Goal: Information Seeking & Learning: Understand process/instructions

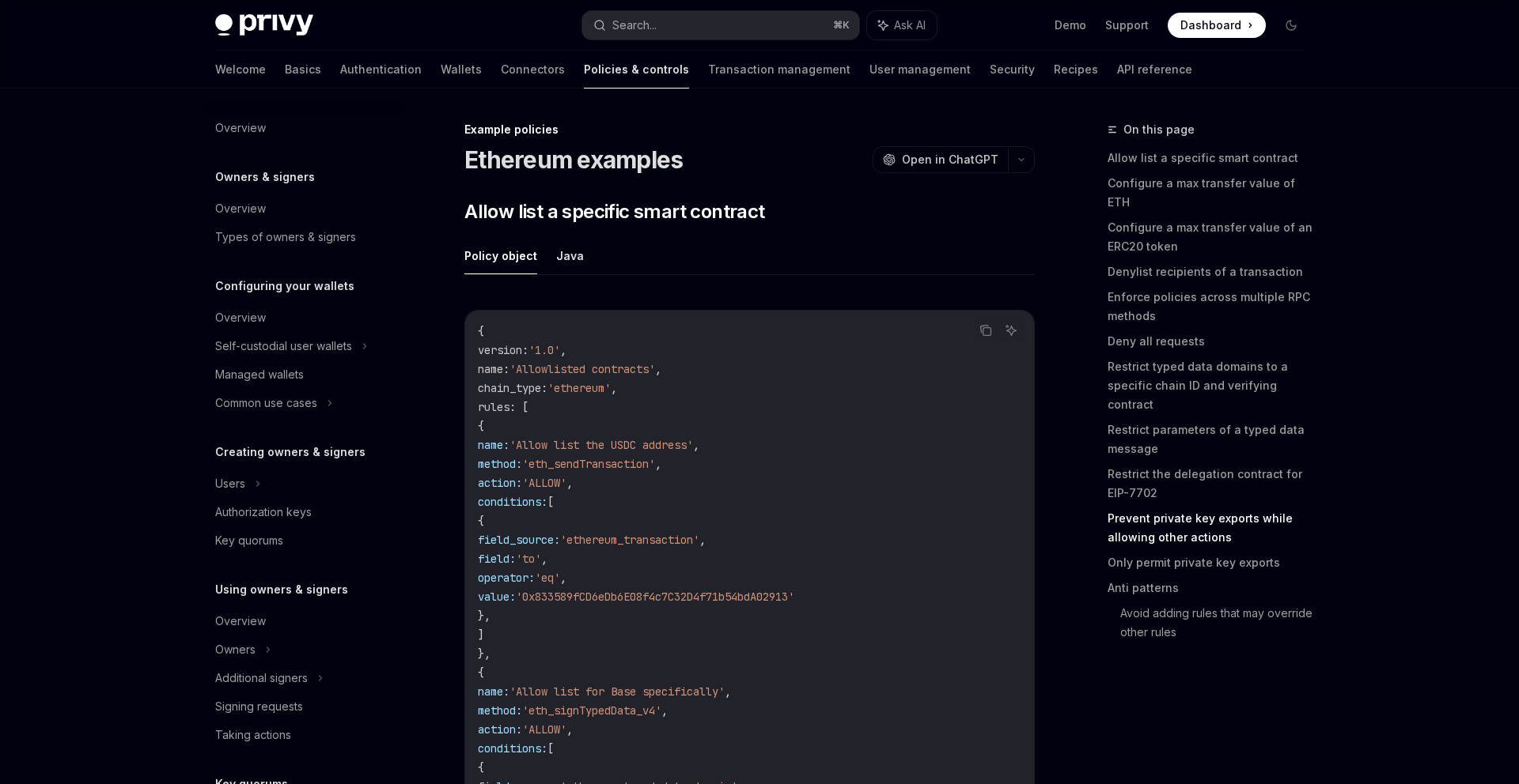
scroll to position [7096, 0]
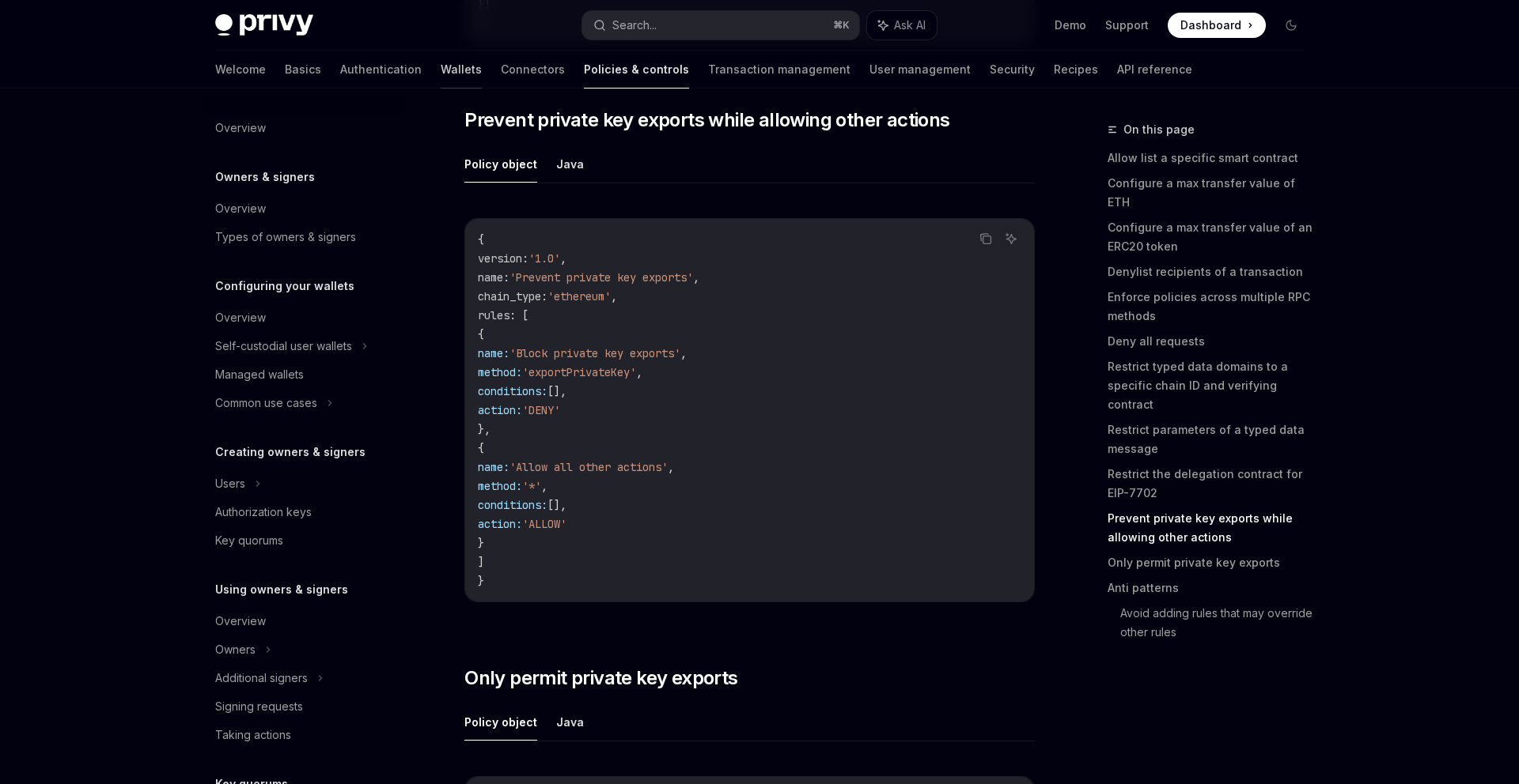
click at [441, 73] on link "Wallets" at bounding box center [461, 69] width 41 height 38
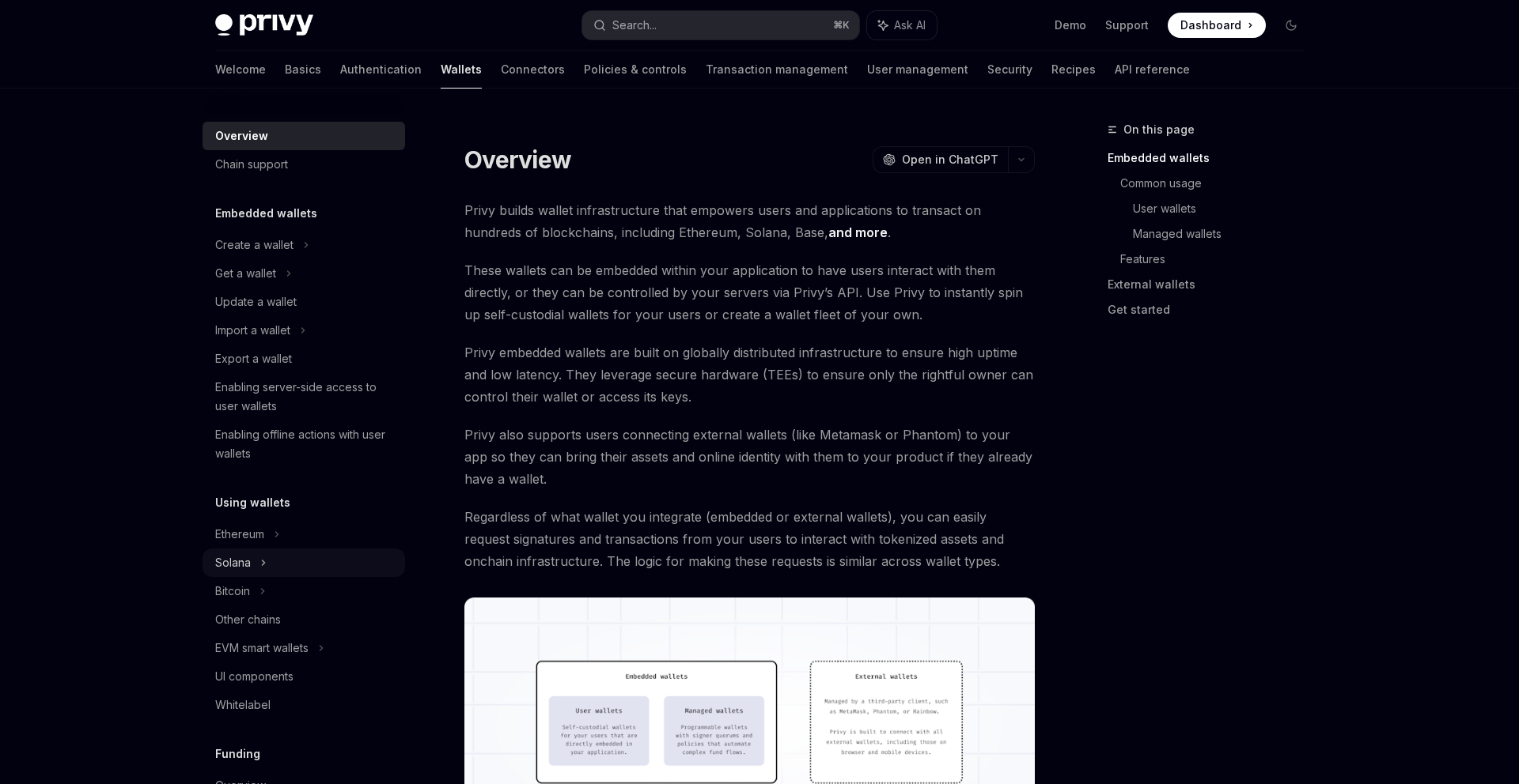
click at [256, 564] on div "Solana" at bounding box center [303, 563] width 202 height 29
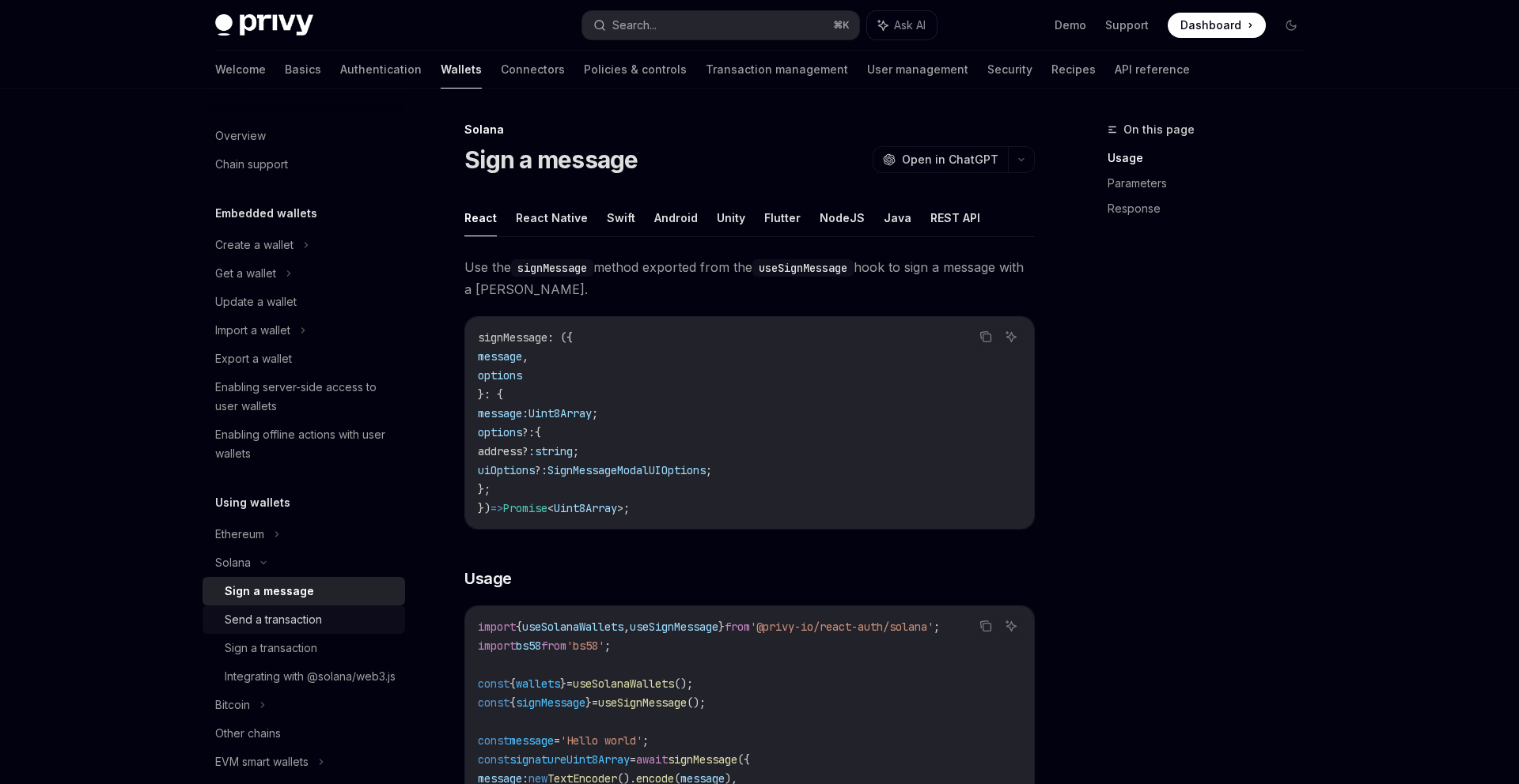
click at [308, 616] on div "Send a transaction" at bounding box center [273, 620] width 97 height 19
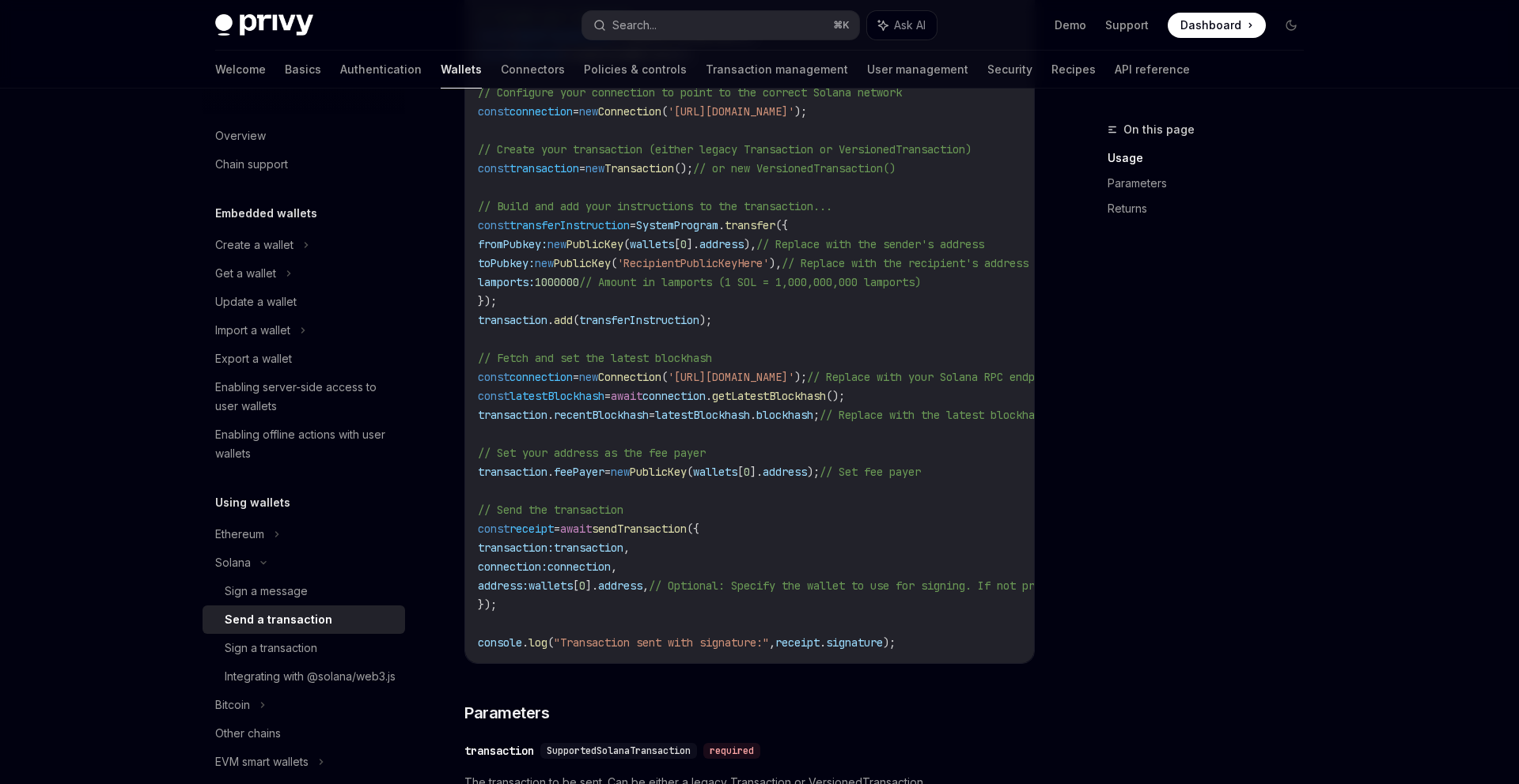
scroll to position [867, 0]
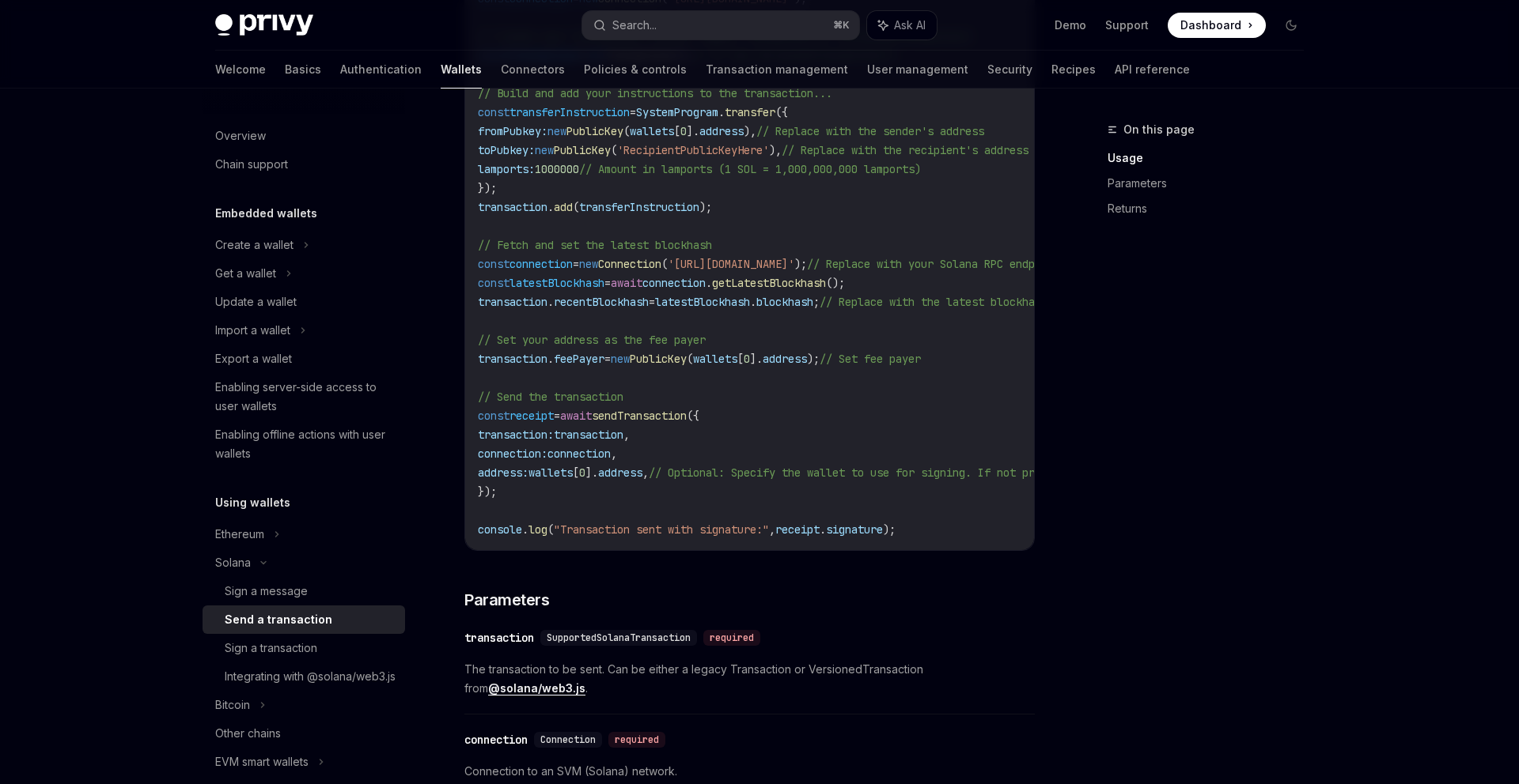
click at [1076, 583] on div "On this page Usage Parameters Returns" at bounding box center [1195, 452] width 240 height 664
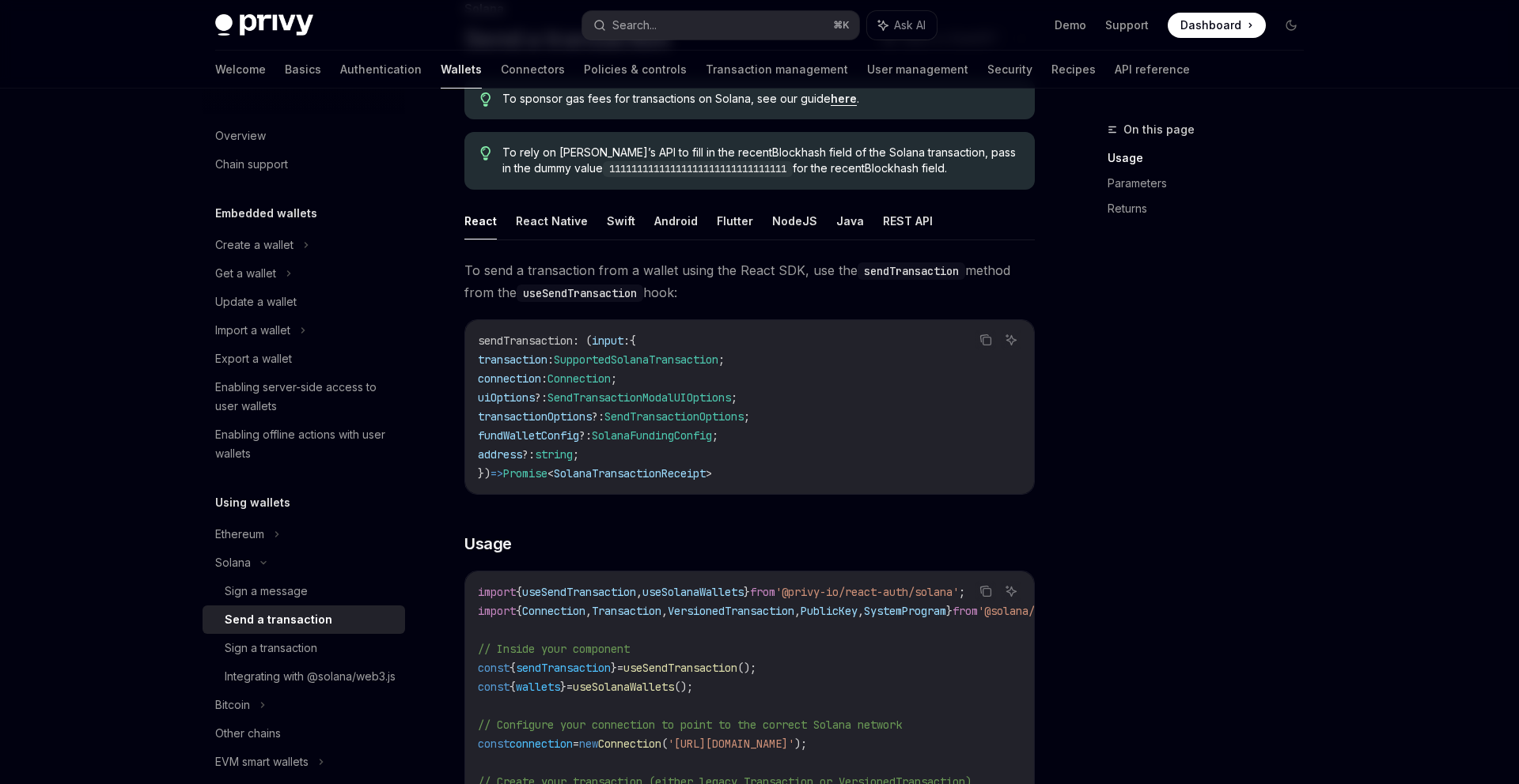
scroll to position [0, 0]
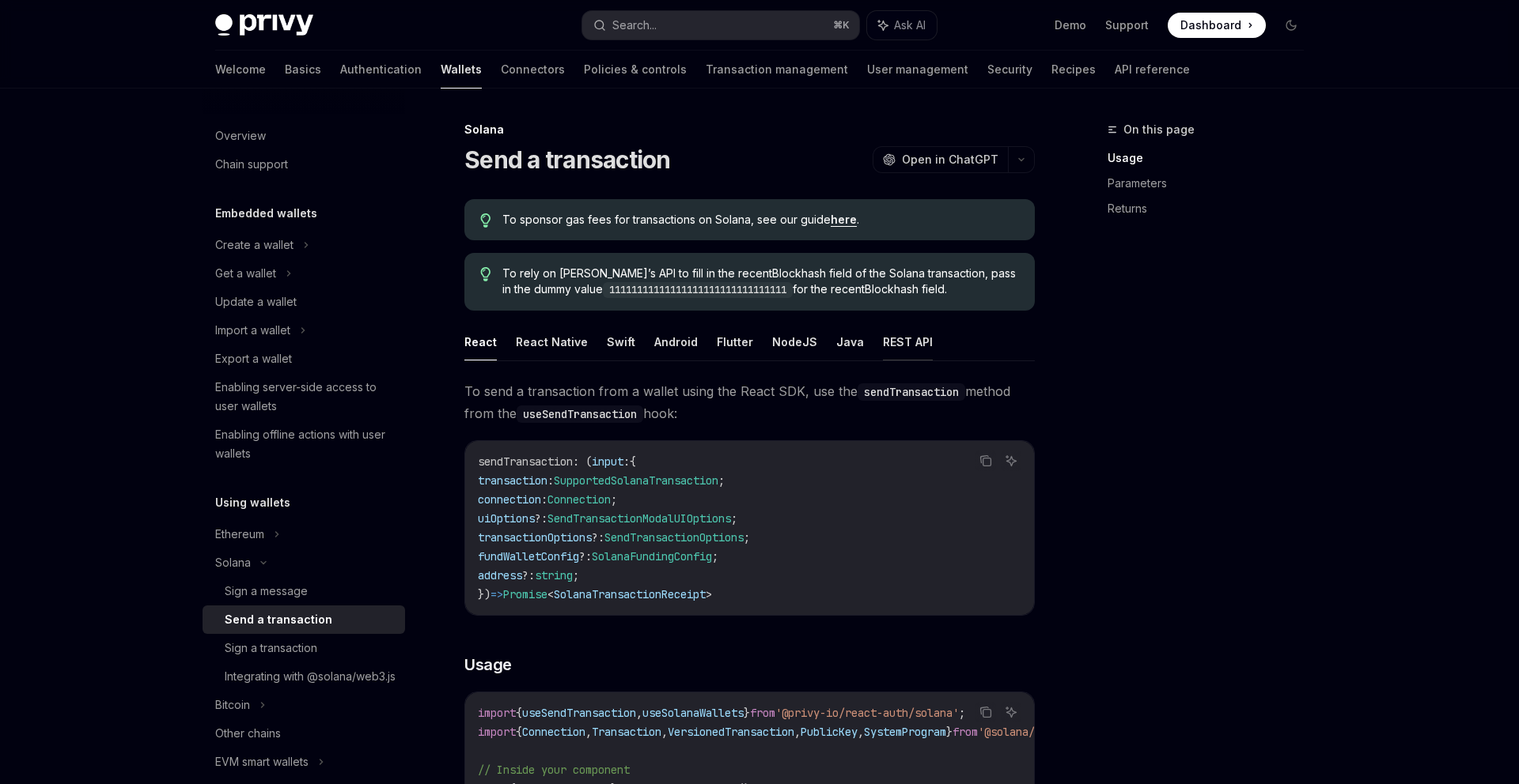
click at [883, 332] on button "REST API" at bounding box center [907, 342] width 50 height 37
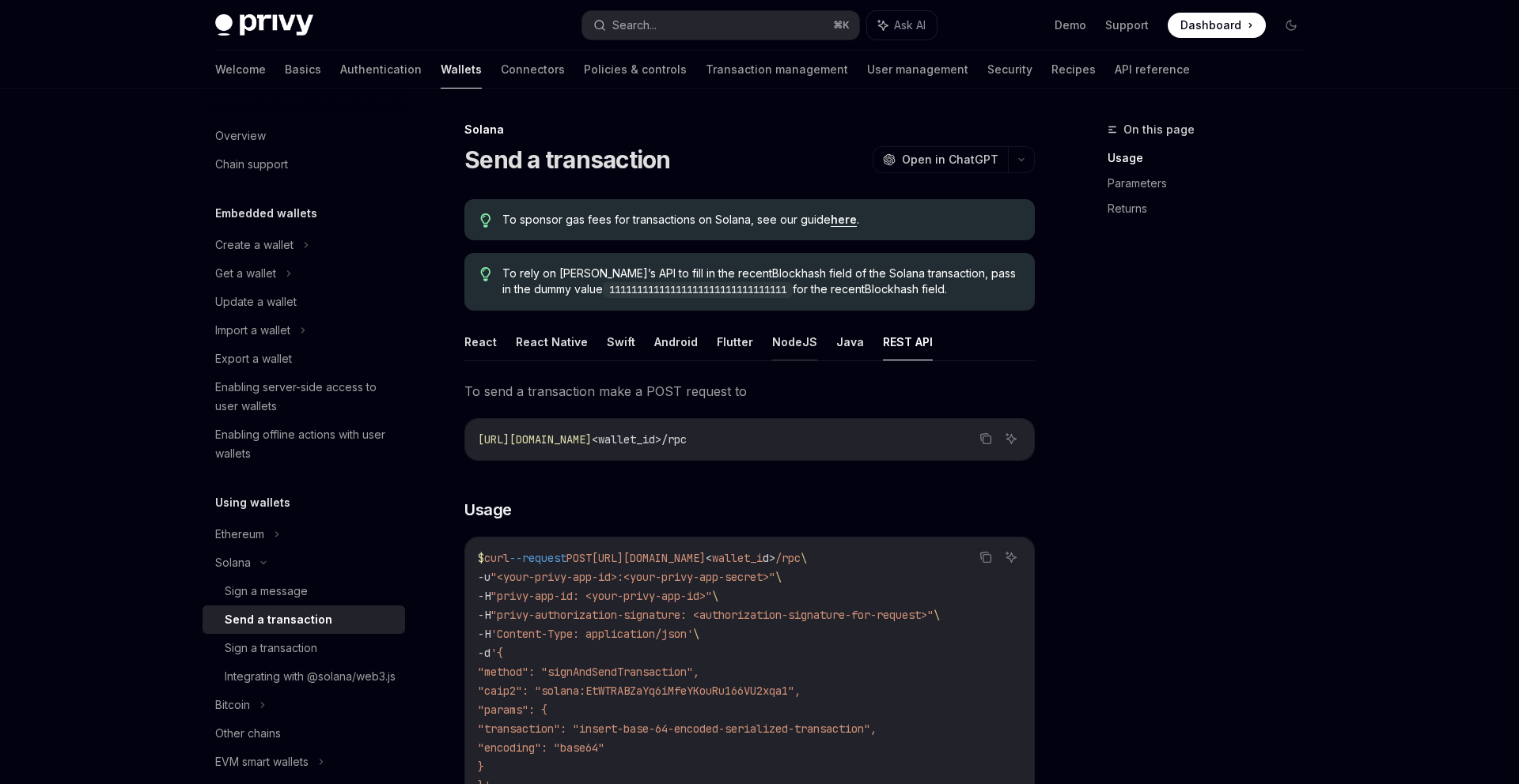
click at [774, 348] on button "NodeJS" at bounding box center [794, 342] width 45 height 37
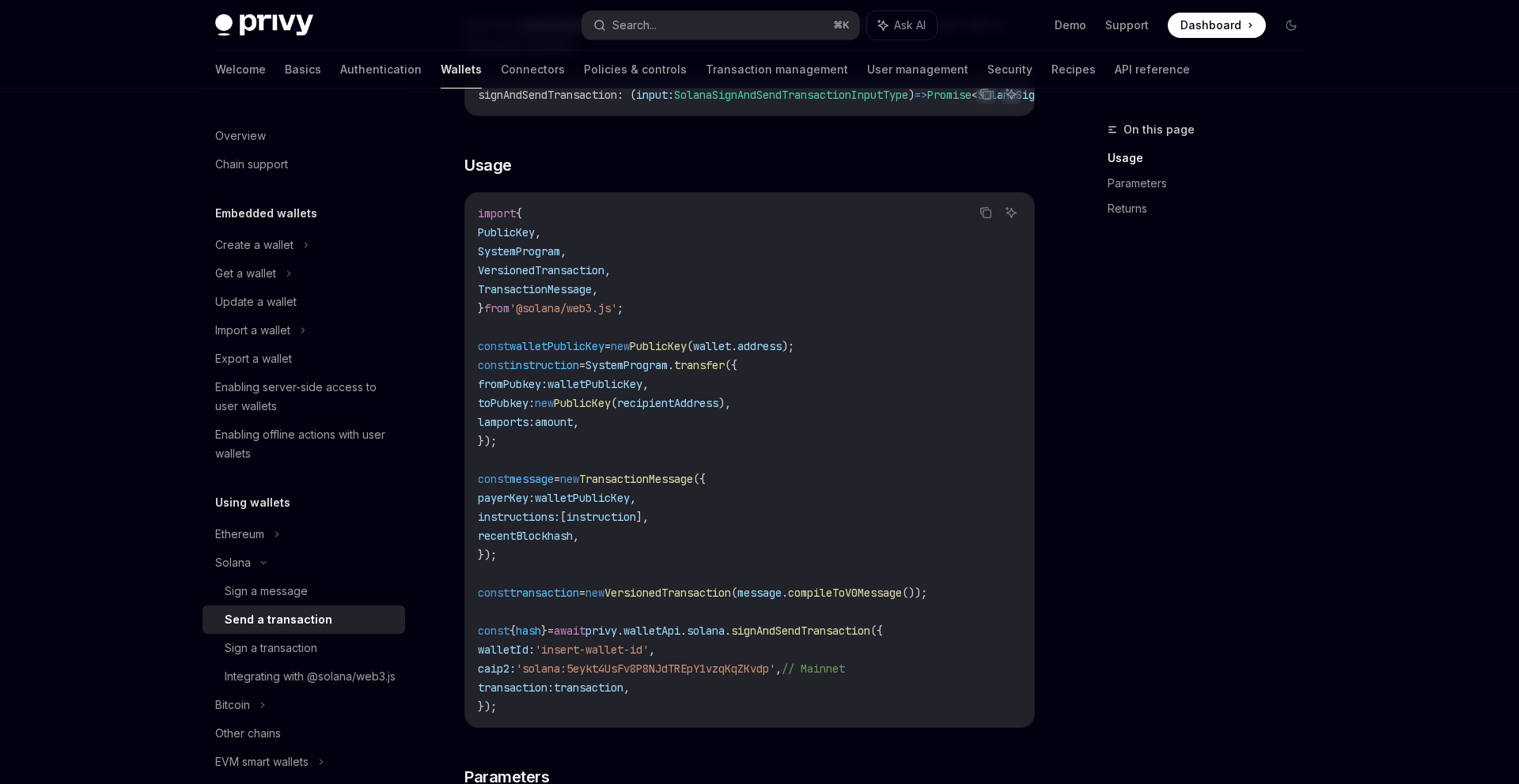
scroll to position [351, 0]
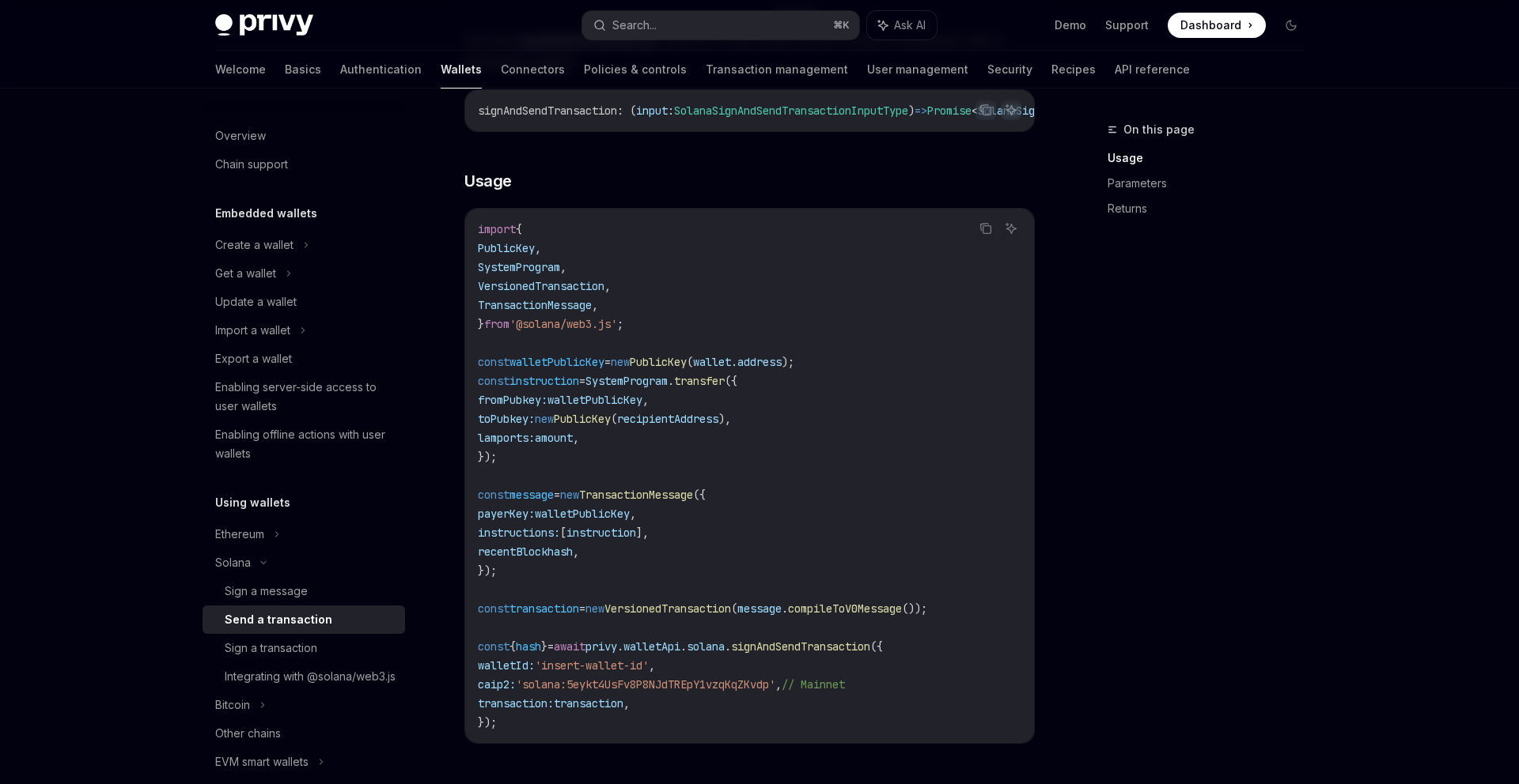
click at [774, 348] on code "import { PublicKey , SystemProgram , VersionedTransaction , TransactionMessage …" at bounding box center [749, 476] width 543 height 512
click at [981, 231] on icon "Copy the contents from the code block" at bounding box center [984, 227] width 8 height 7
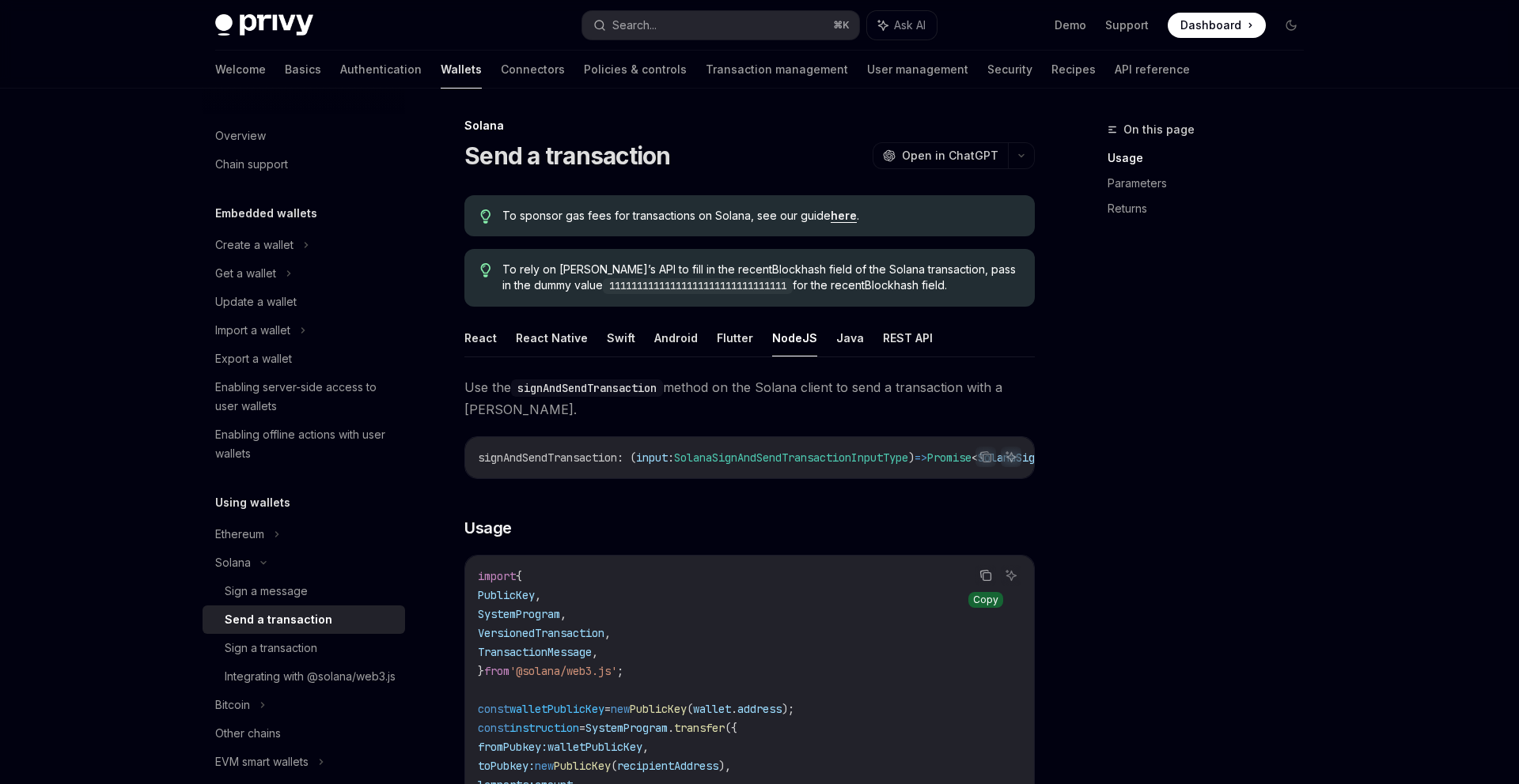
scroll to position [20, 0]
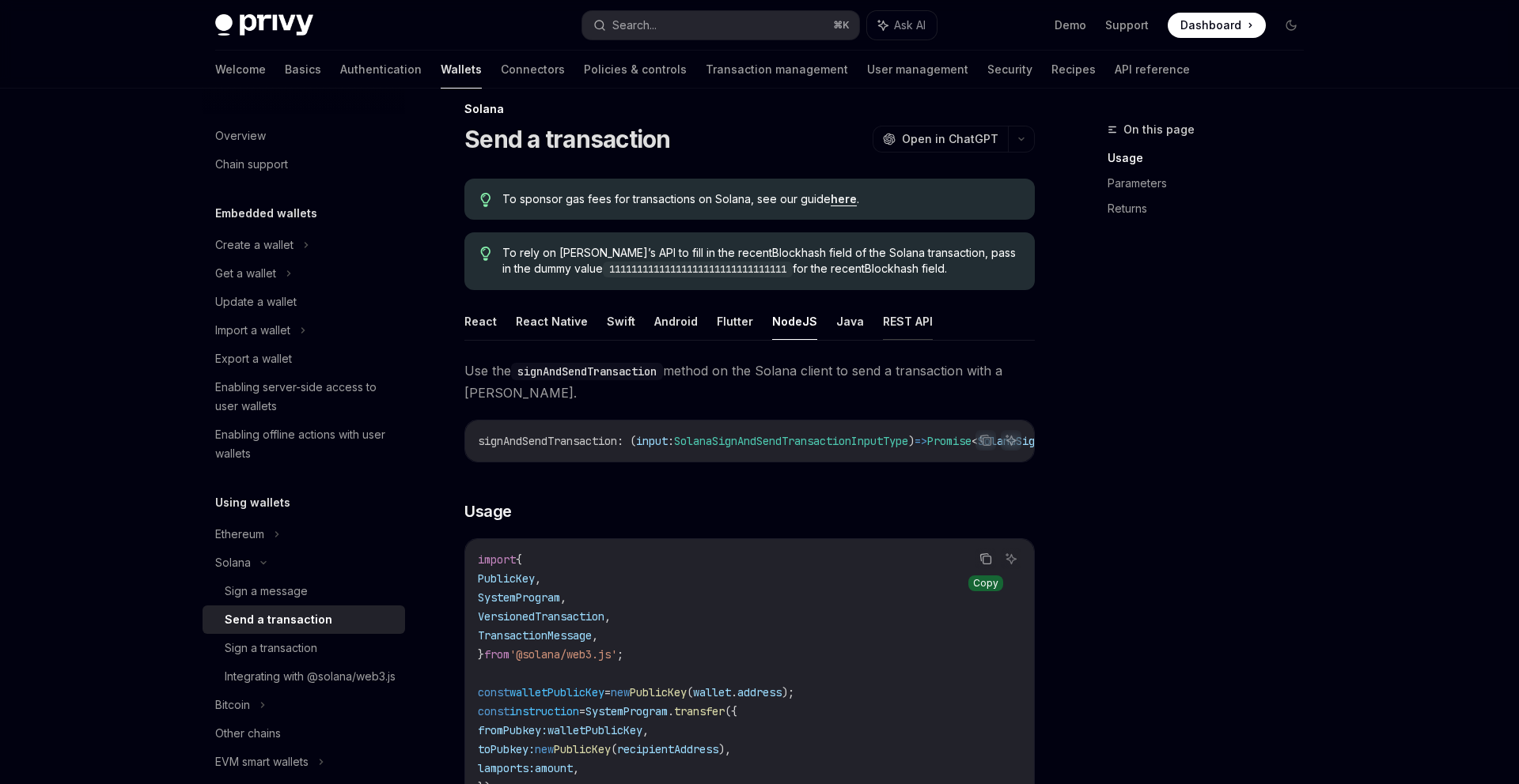
click at [883, 328] on button "REST API" at bounding box center [907, 322] width 50 height 37
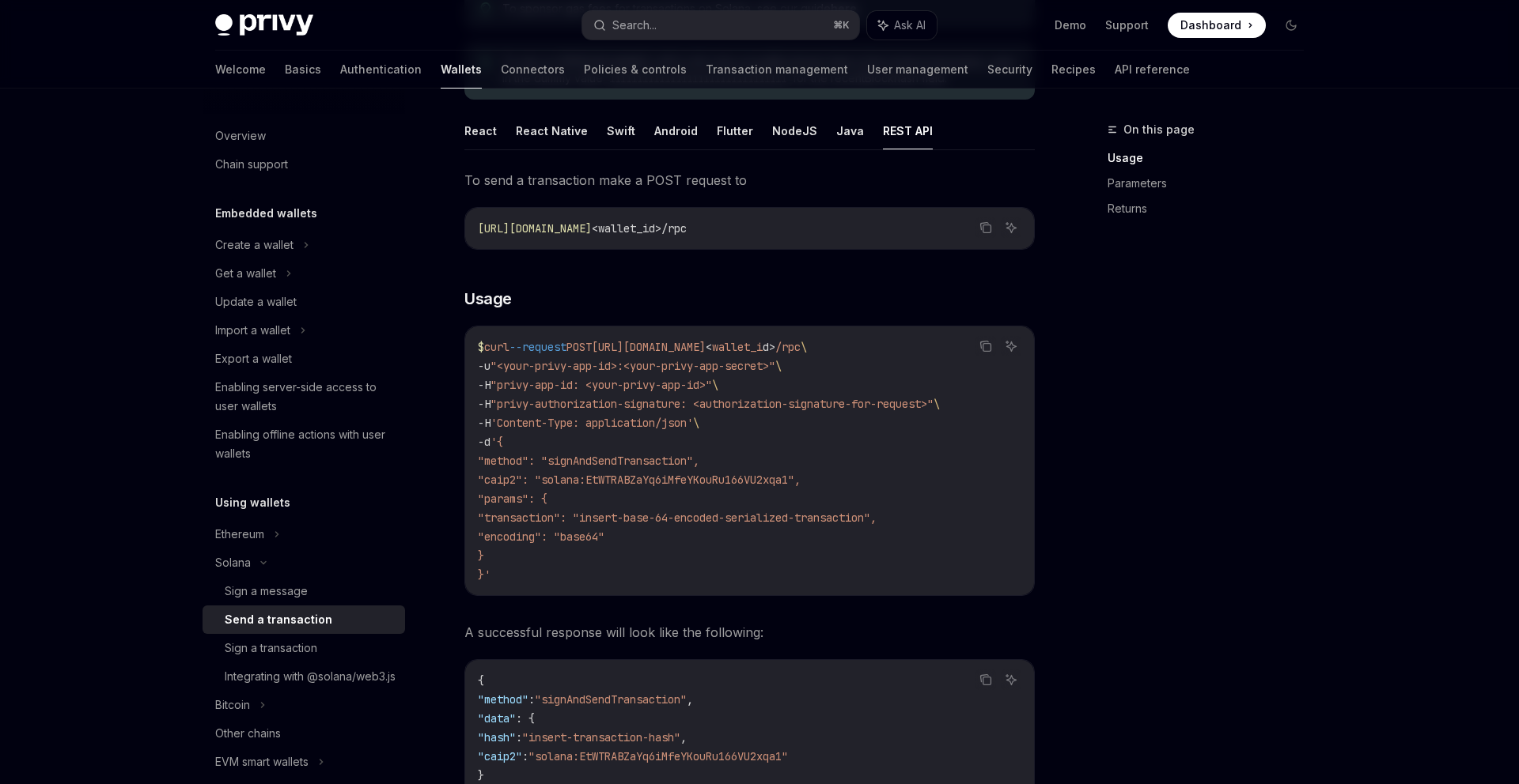
scroll to position [35, 0]
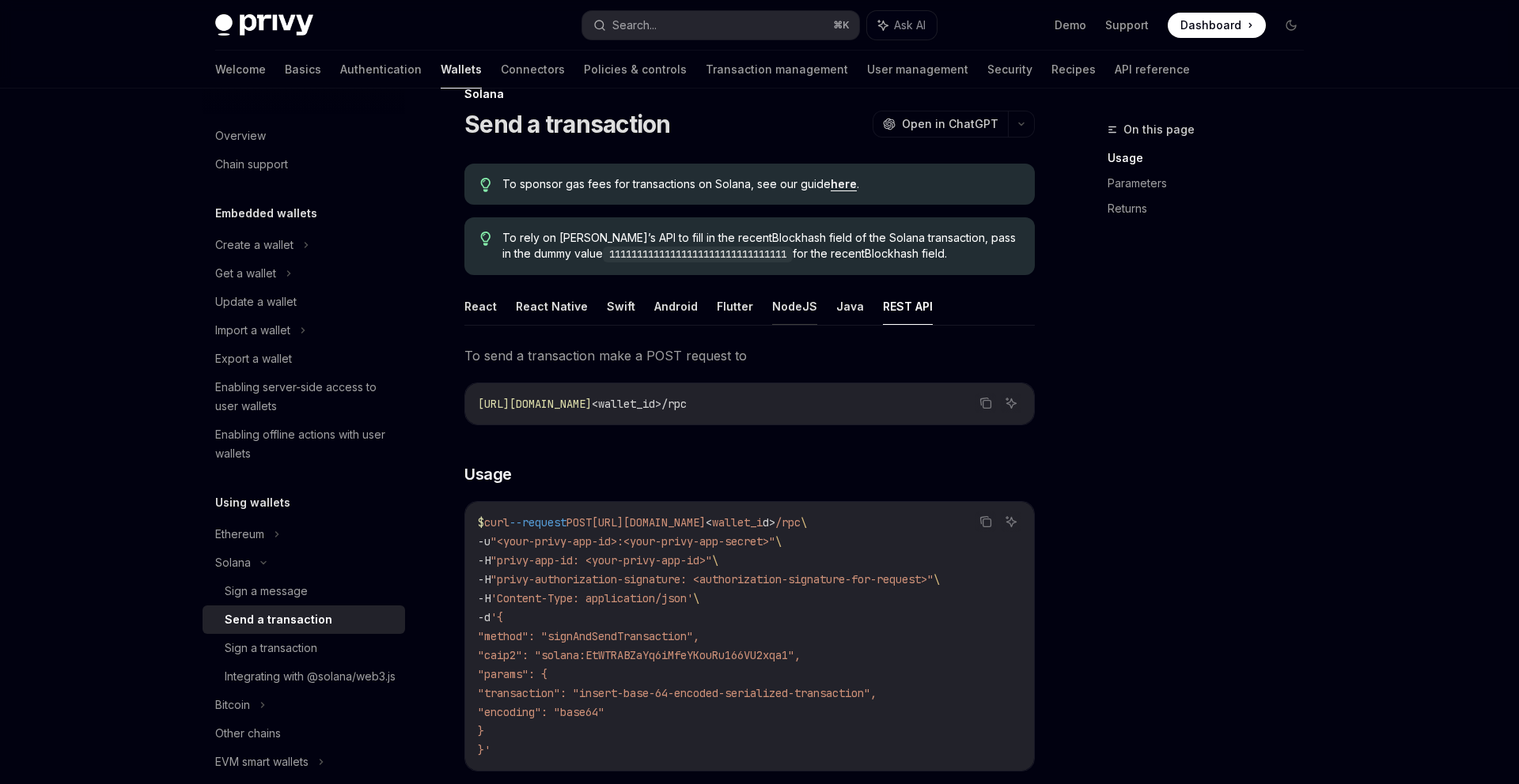
click at [786, 298] on button "NodeJS" at bounding box center [794, 307] width 45 height 37
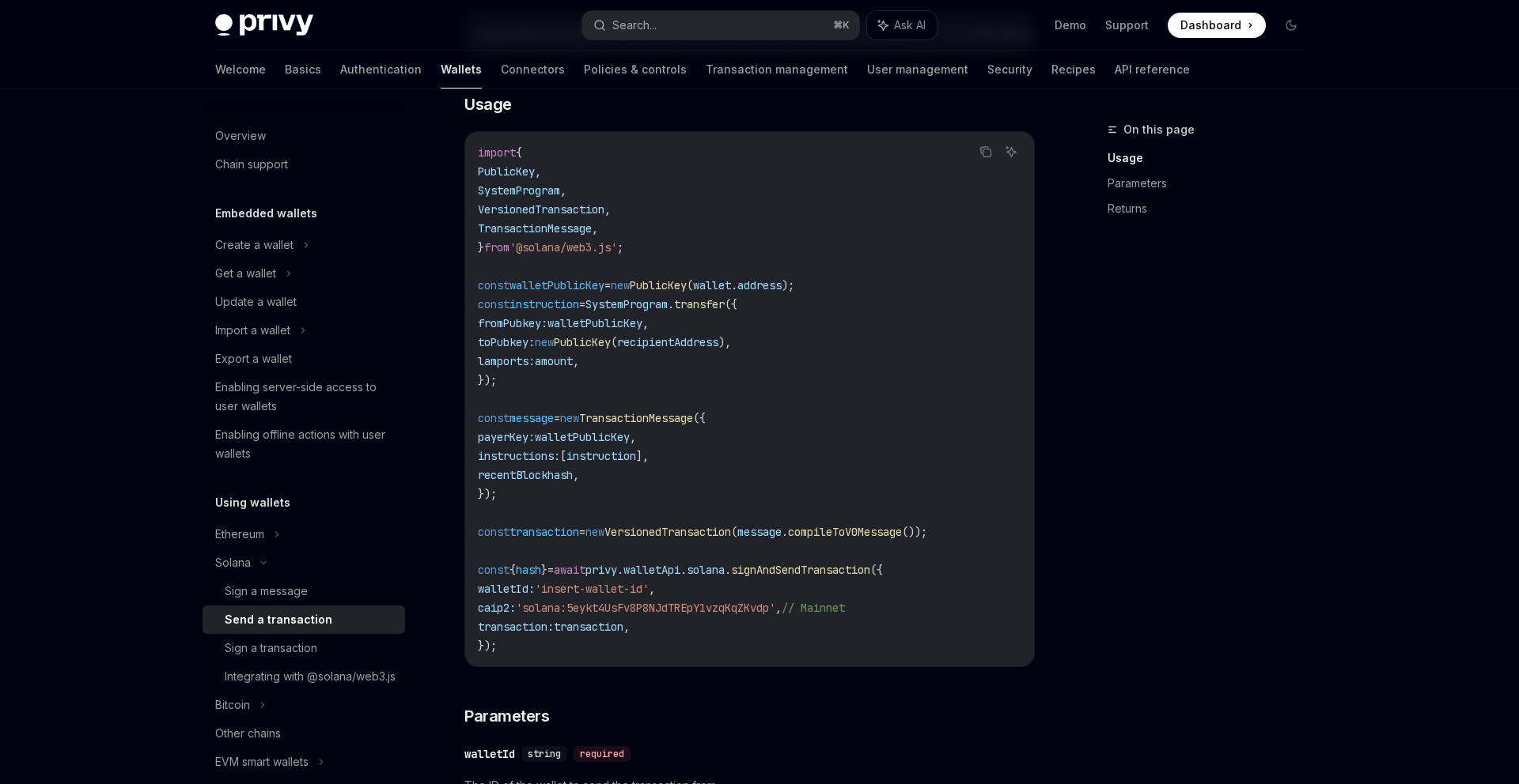
scroll to position [366, 0]
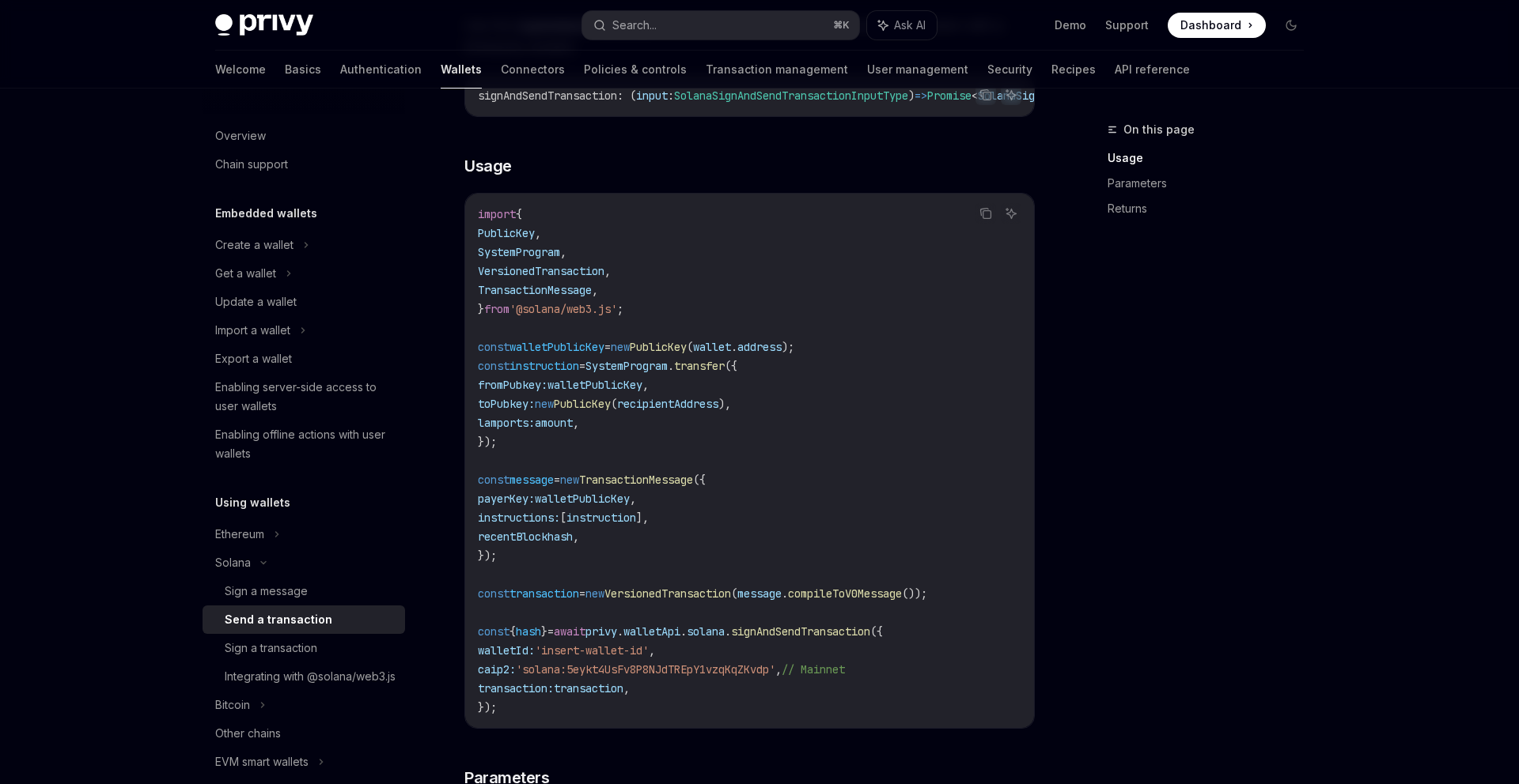
click at [623, 691] on span "transaction" at bounding box center [588, 688] width 70 height 14
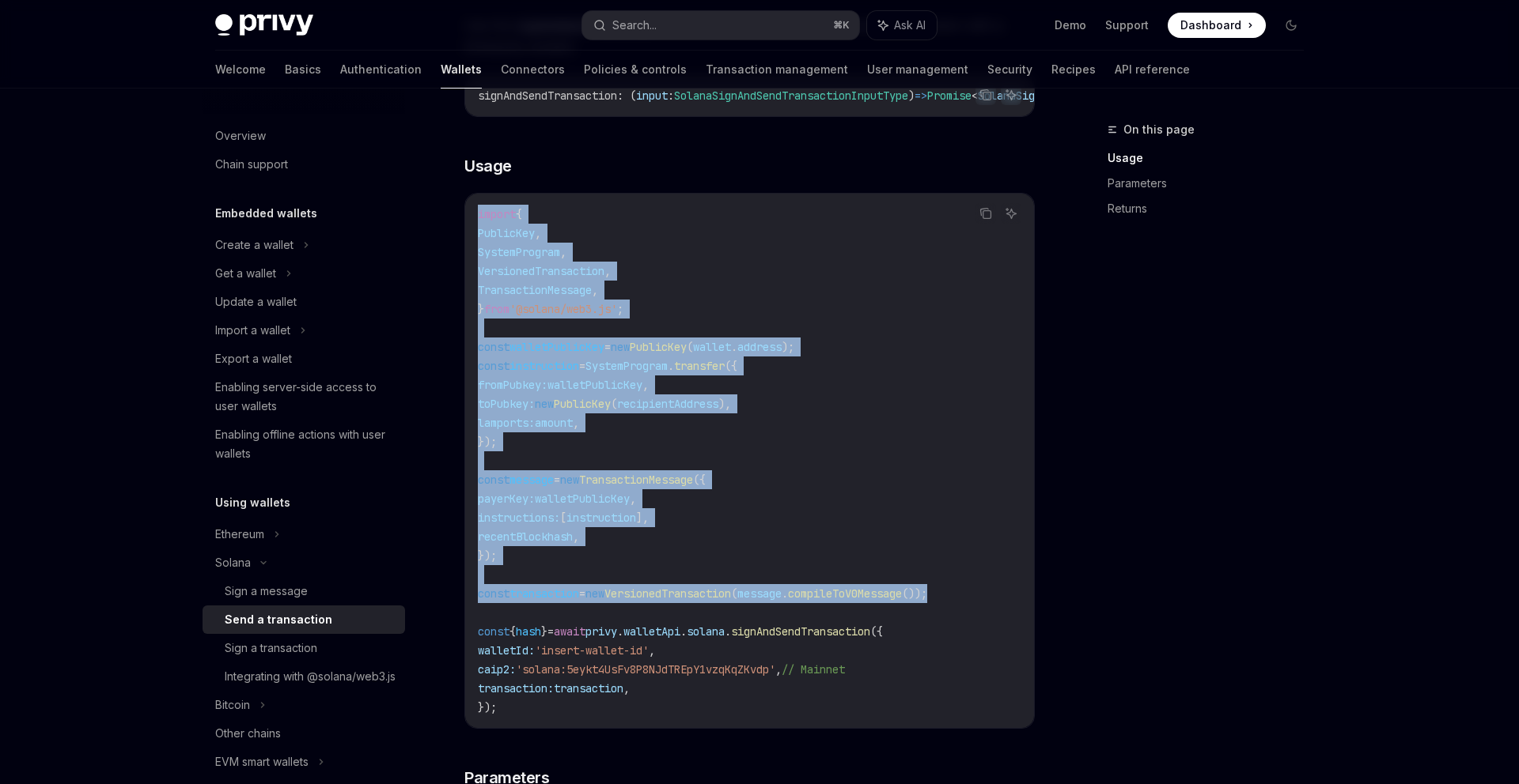
drag, startPoint x: 987, startPoint y: 600, endPoint x: 469, endPoint y: 209, distance: 649.0
click at [469, 209] on div "import { PublicKey , SystemProgram , VersionedTransaction , TransactionMessage …" at bounding box center [749, 461] width 569 height 535
copy code "import { PublicKey , SystemProgram , VersionedTransaction , TransactionMessage …"
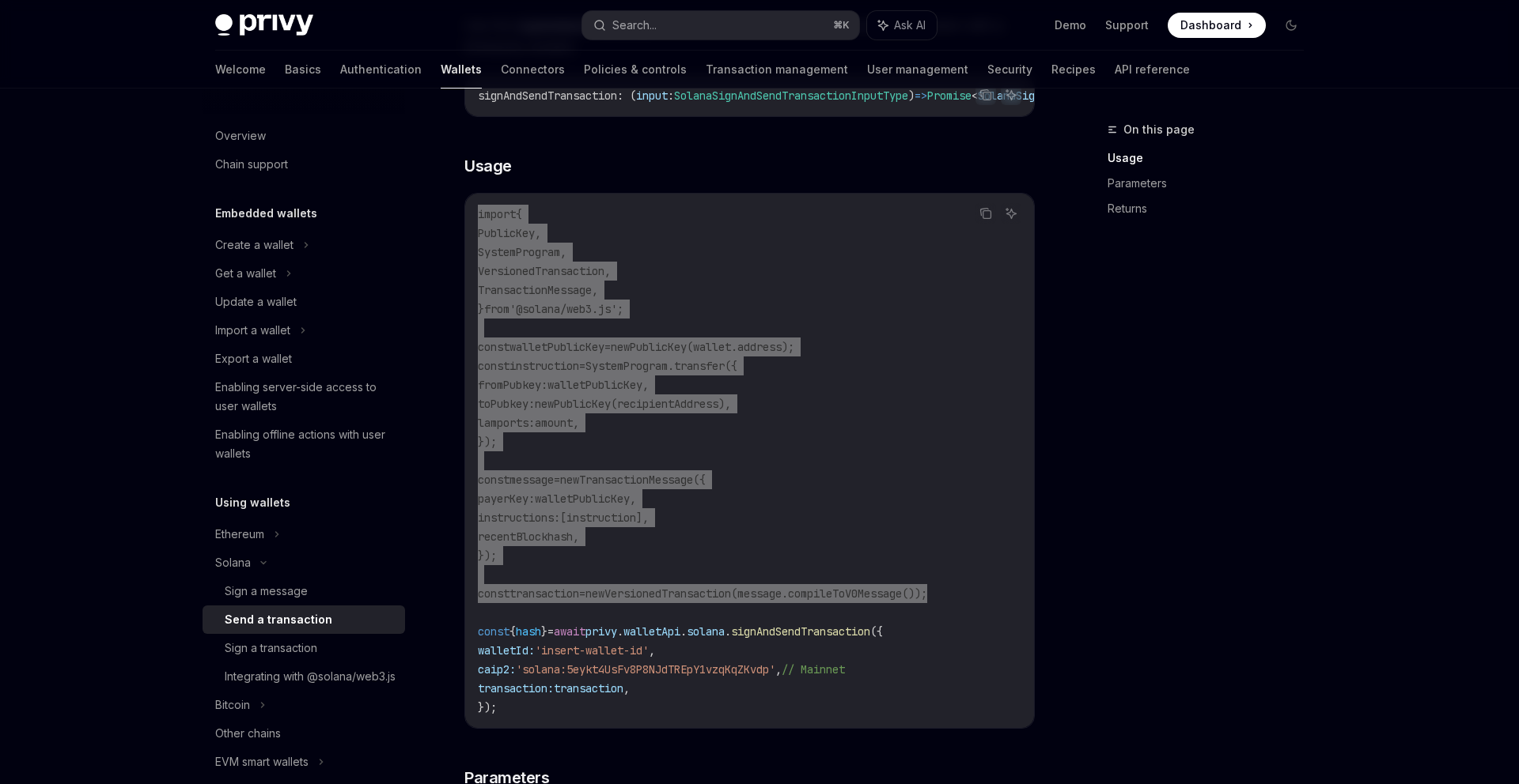
scroll to position [0, 0]
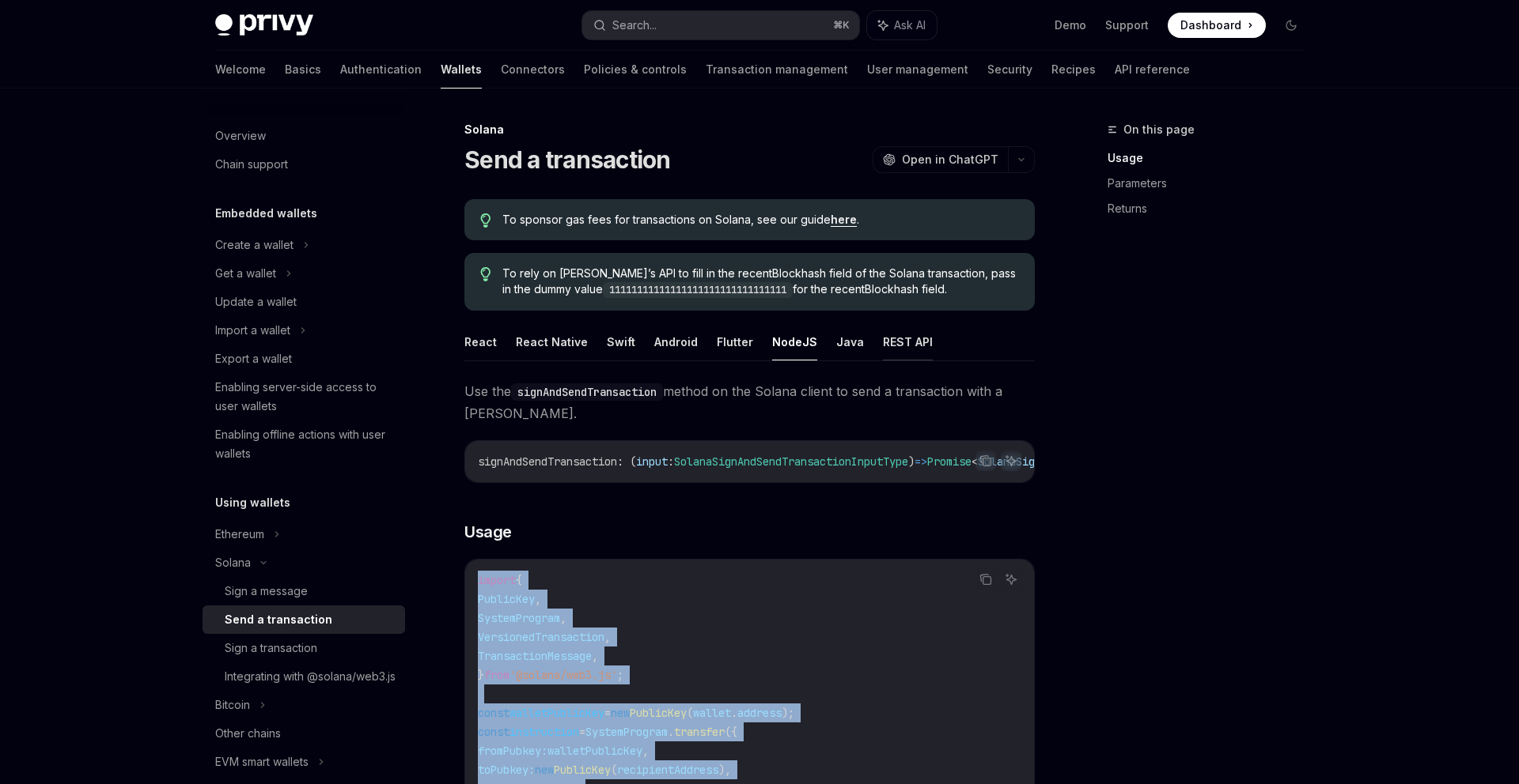
click at [889, 339] on button "REST API" at bounding box center [907, 342] width 50 height 37
type textarea "*"
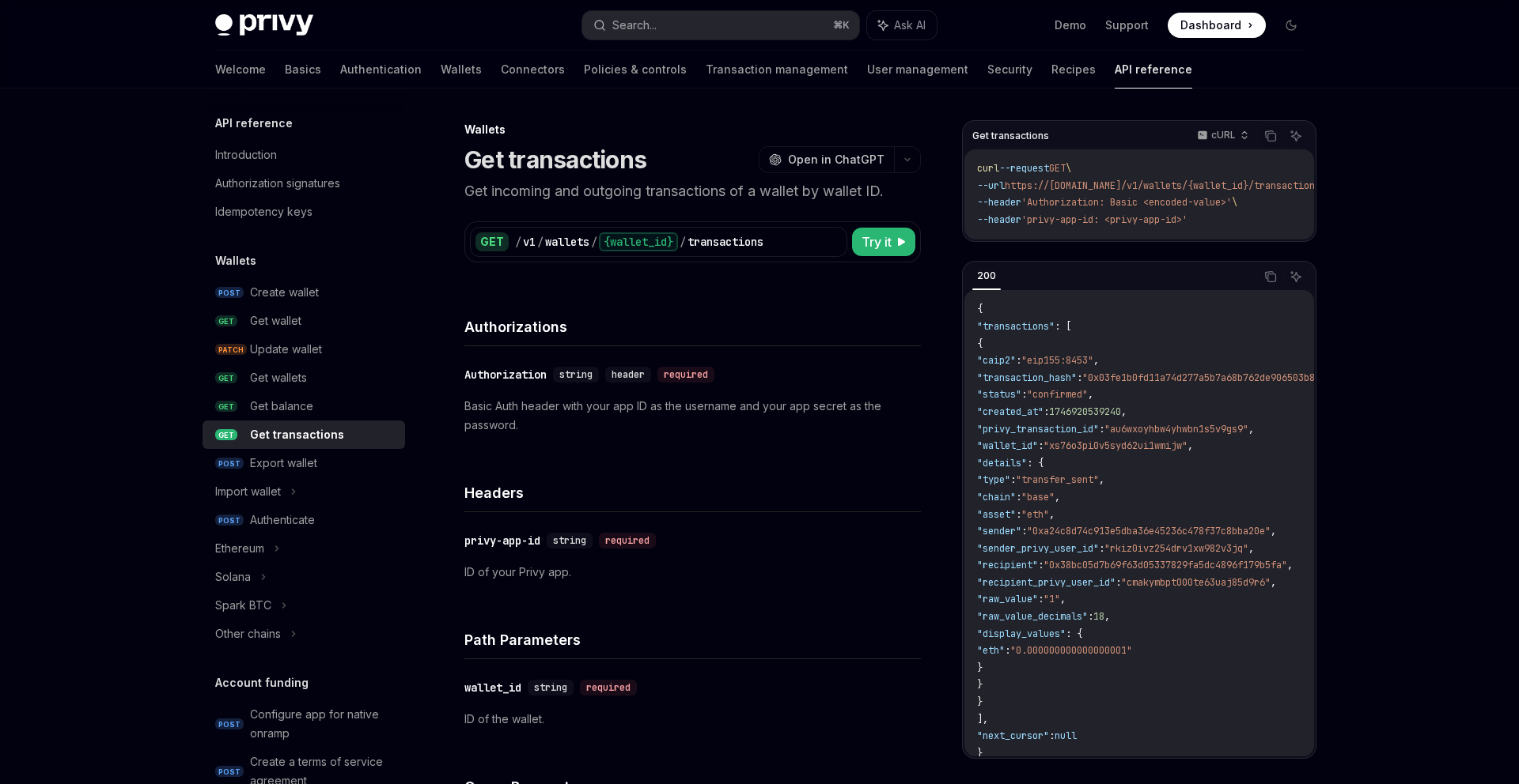
select select "*"
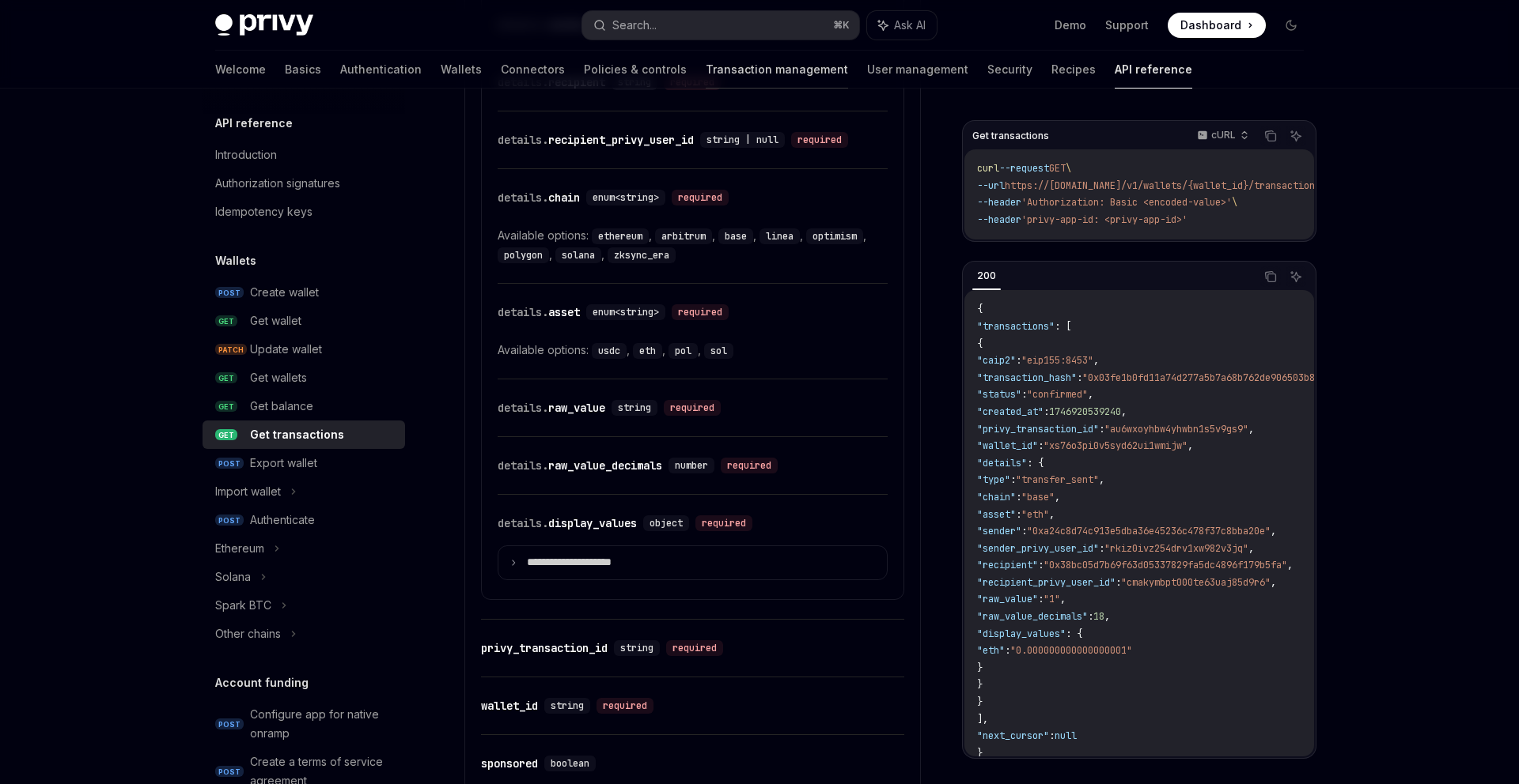
scroll to position [93, 0]
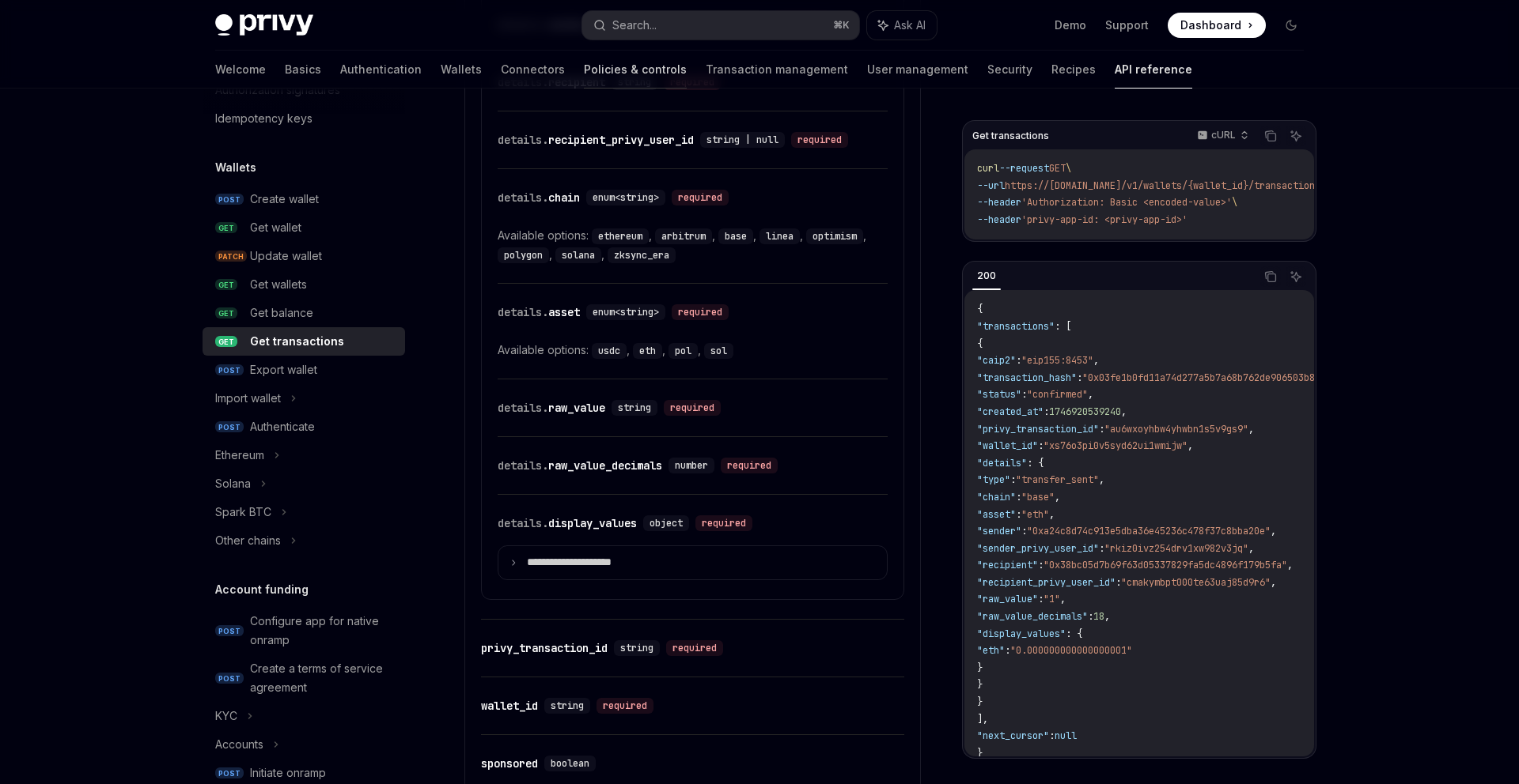
click at [584, 83] on link "Policies & controls" at bounding box center [635, 69] width 103 height 38
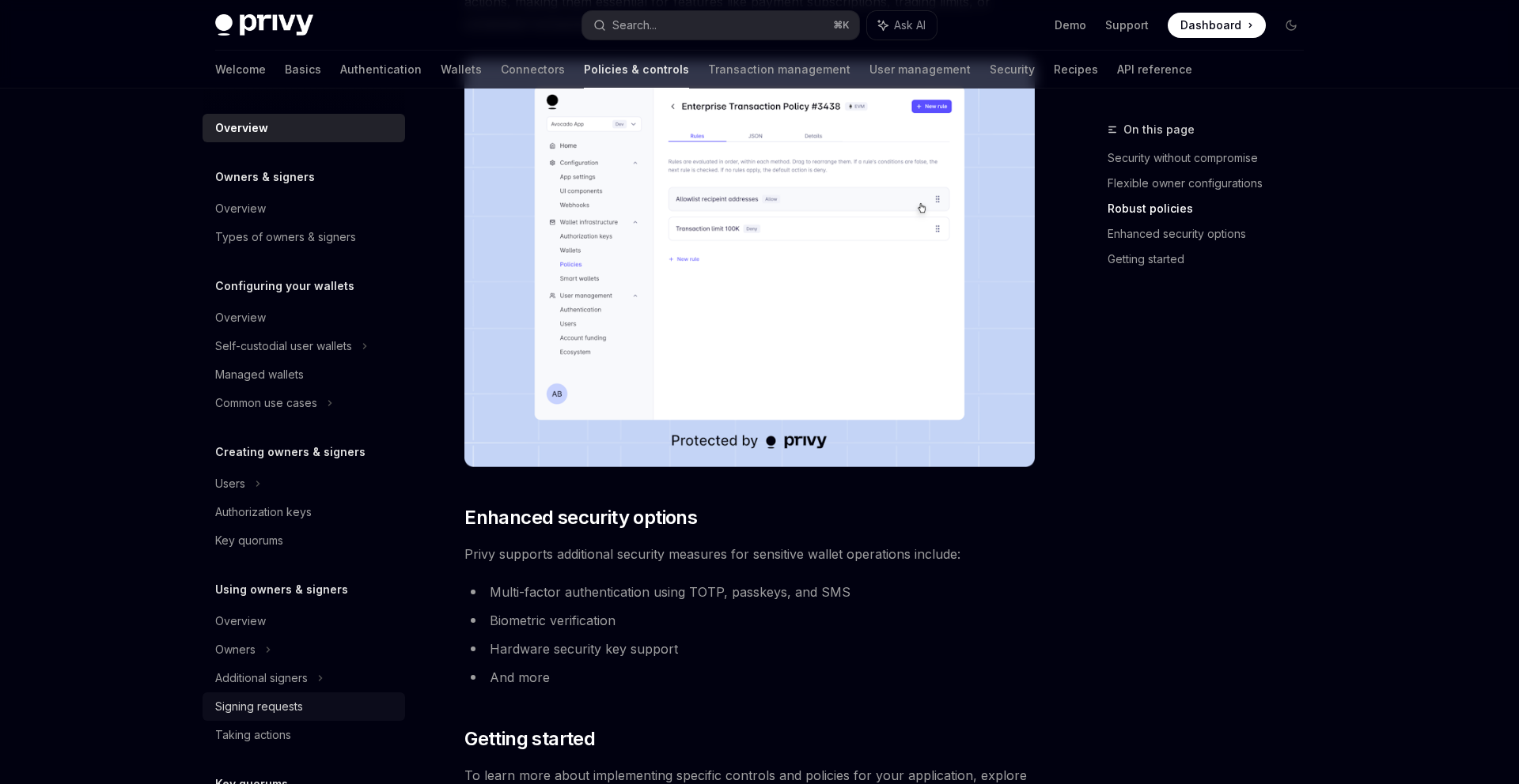
scroll to position [329, 0]
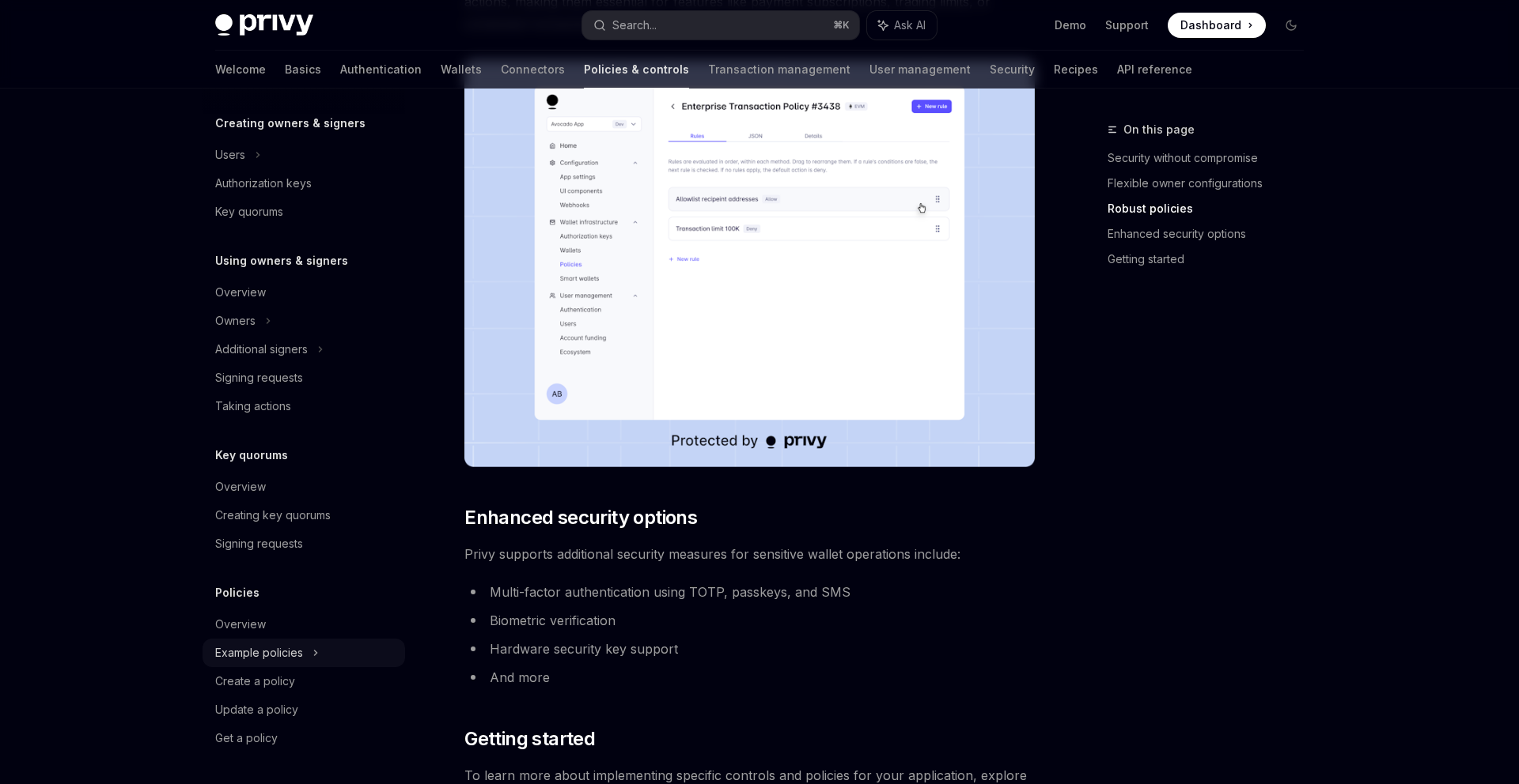
click at [291, 654] on div "Example policies" at bounding box center [259, 653] width 88 height 19
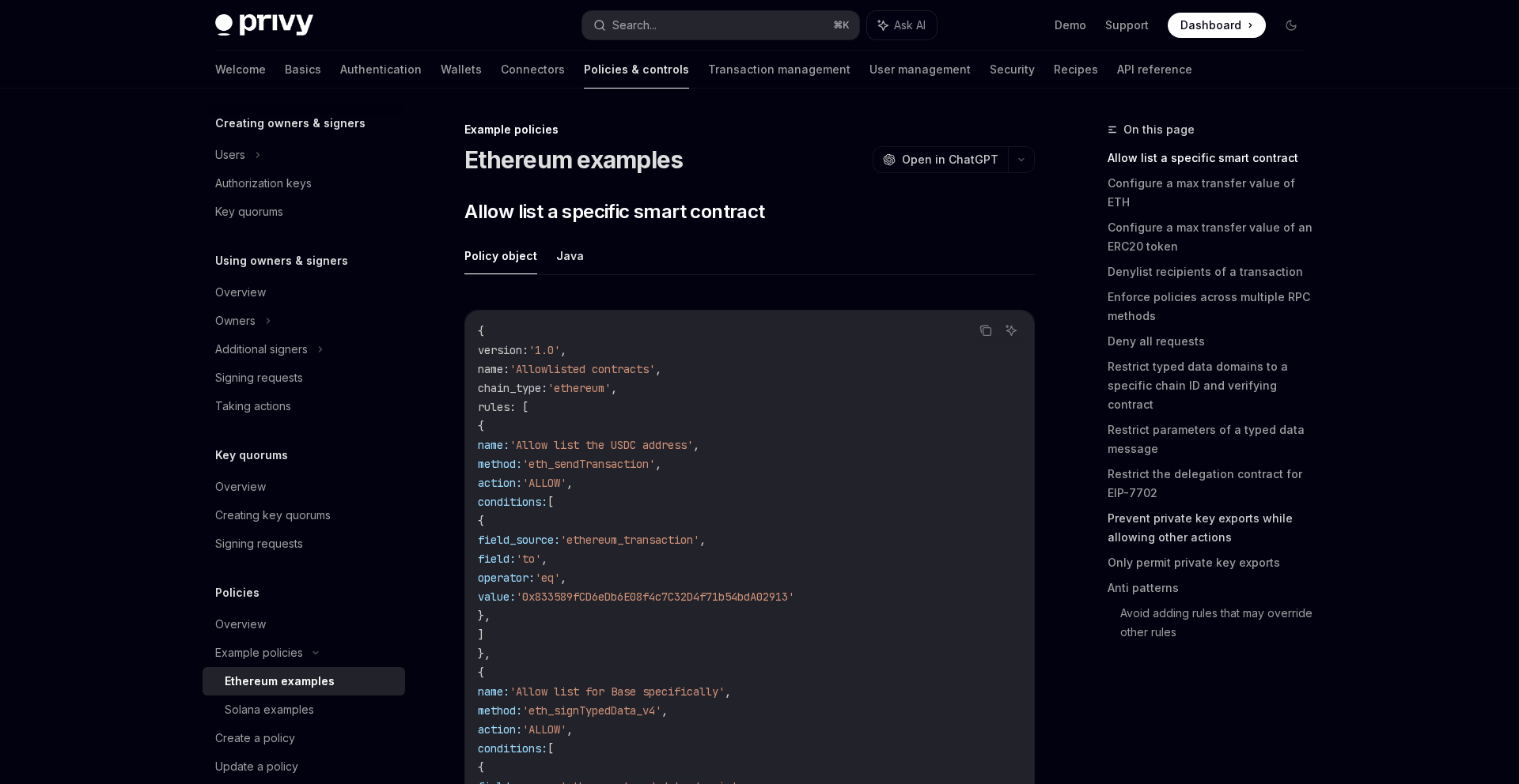
click at [1174, 506] on link "Prevent private key exports while allowing other actions" at bounding box center [1212, 528] width 209 height 45
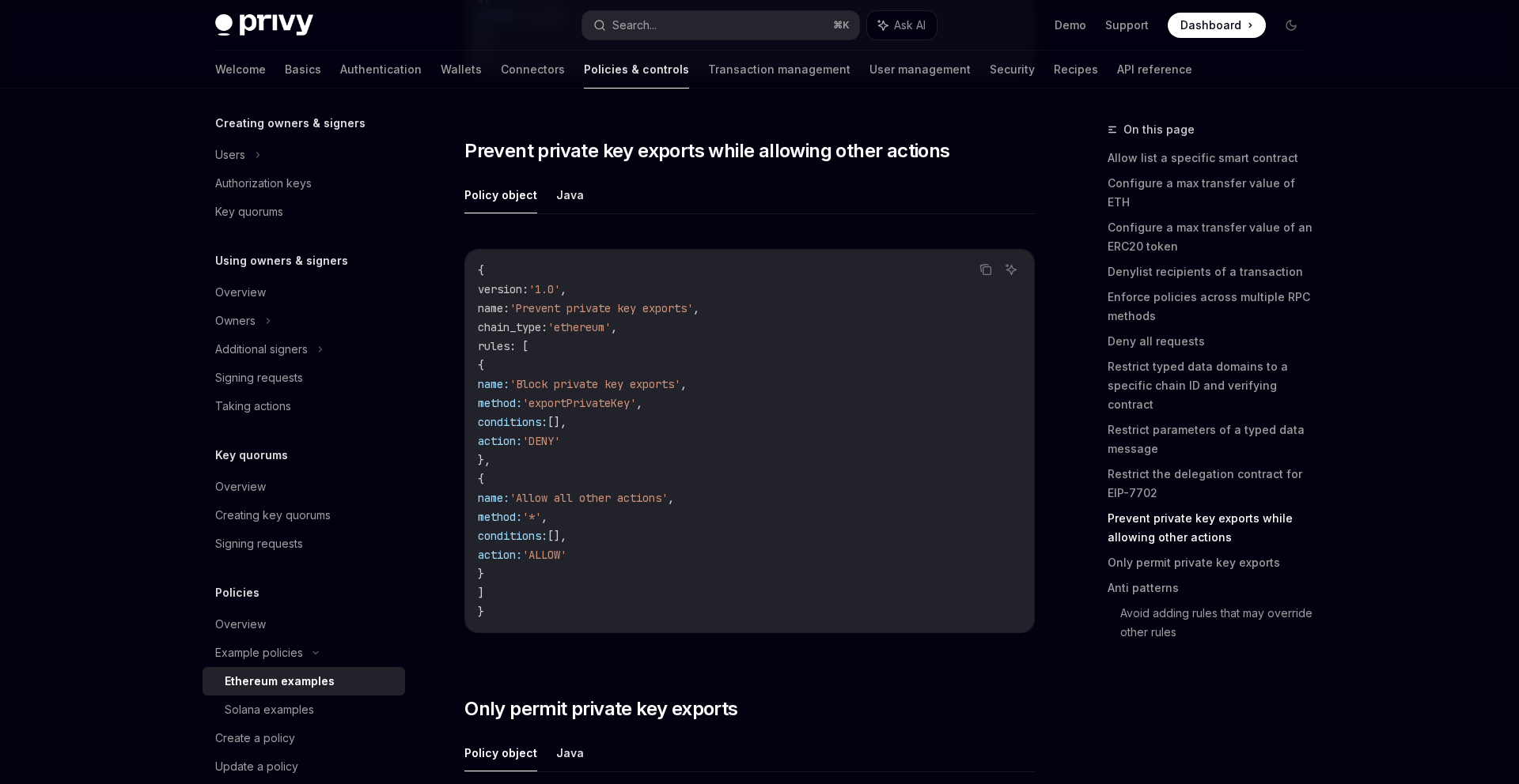
scroll to position [7096, 0]
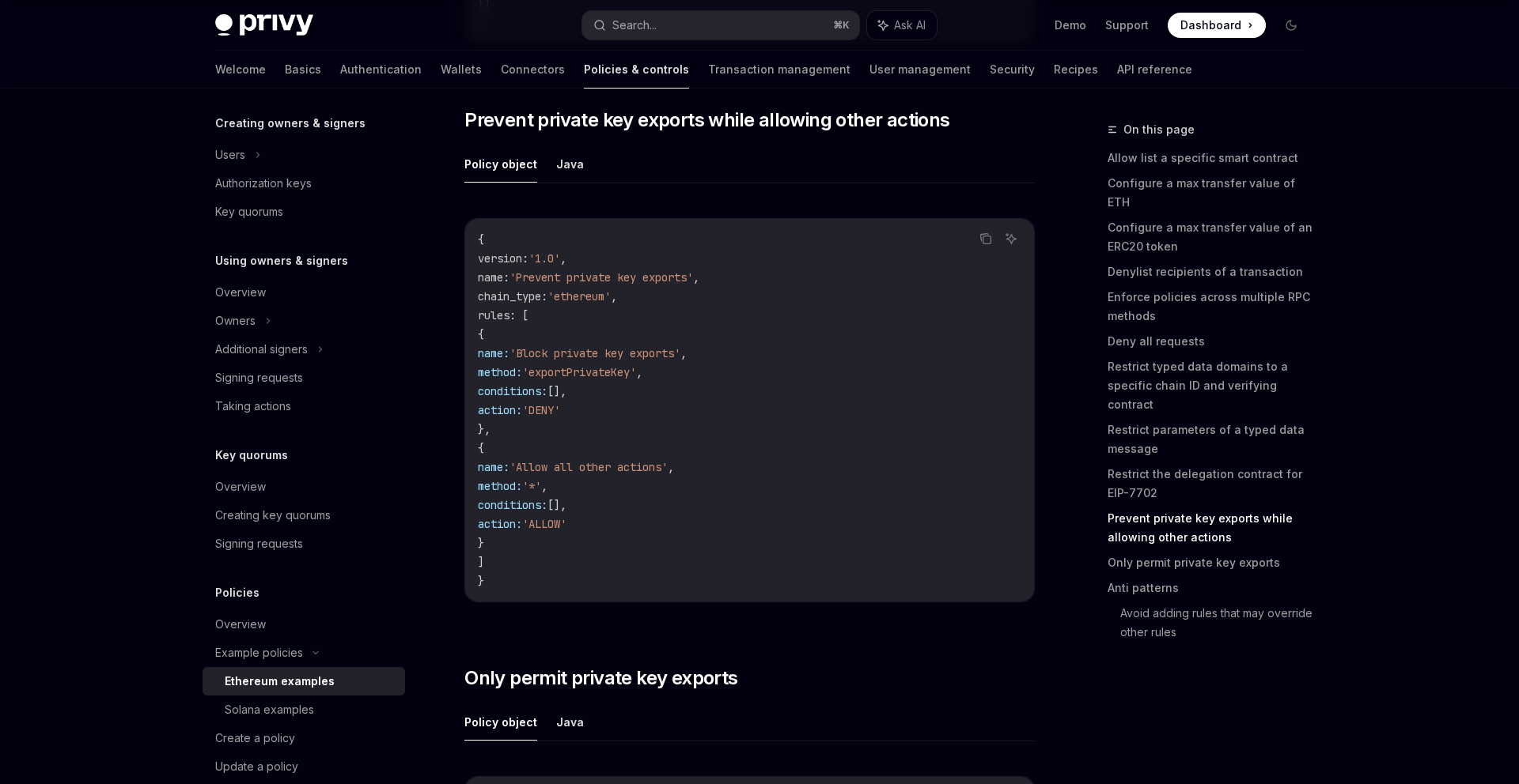
click at [884, 419] on code "{ version : '1.0' , name : 'Prevent private key exports' , chain_type : 'ethere…" at bounding box center [749, 410] width 543 height 360
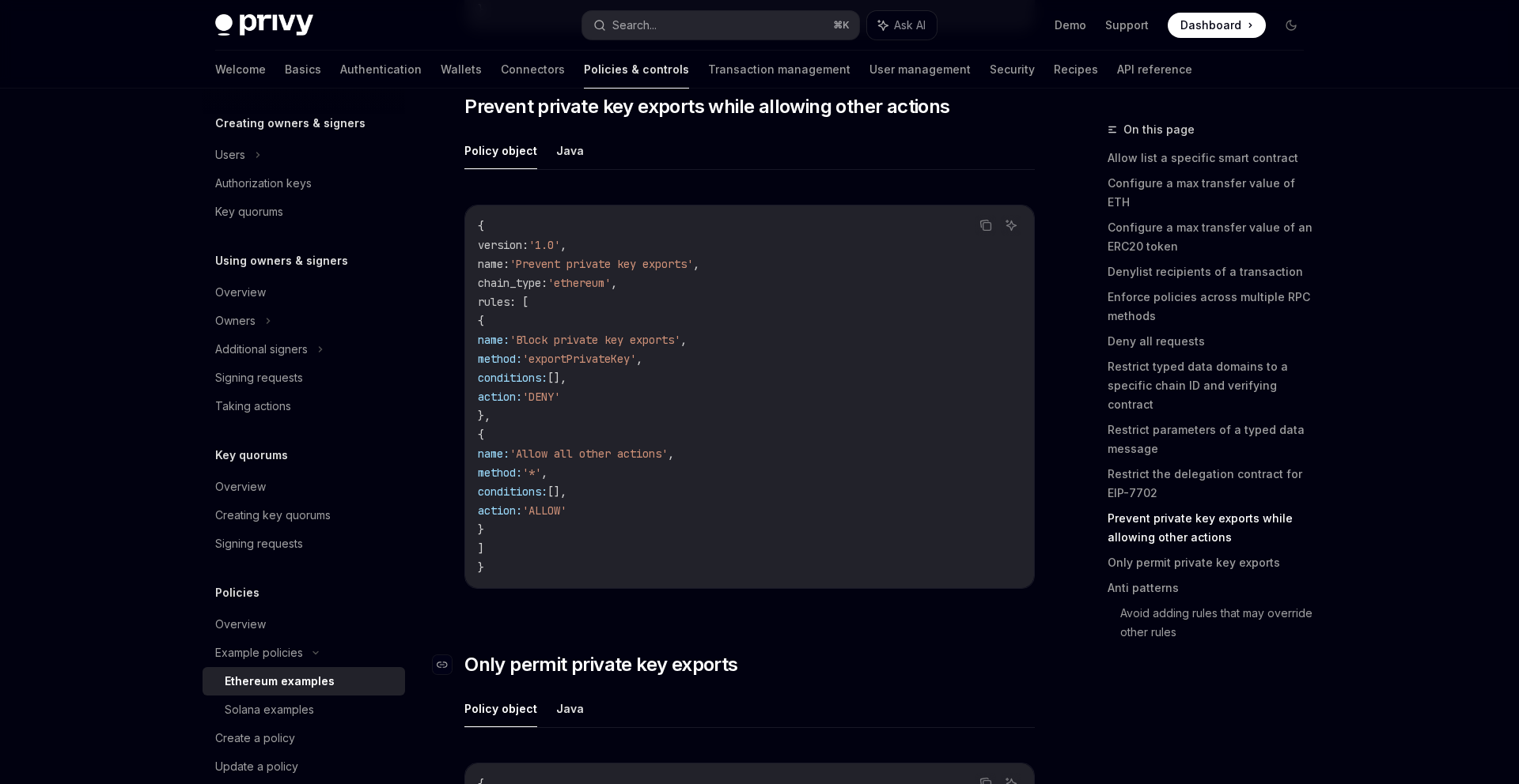
click at [1013, 670] on h2 "​ Only permit private key exports" at bounding box center [749, 665] width 570 height 25
click at [1455, 83] on div at bounding box center [759, 44] width 1519 height 88
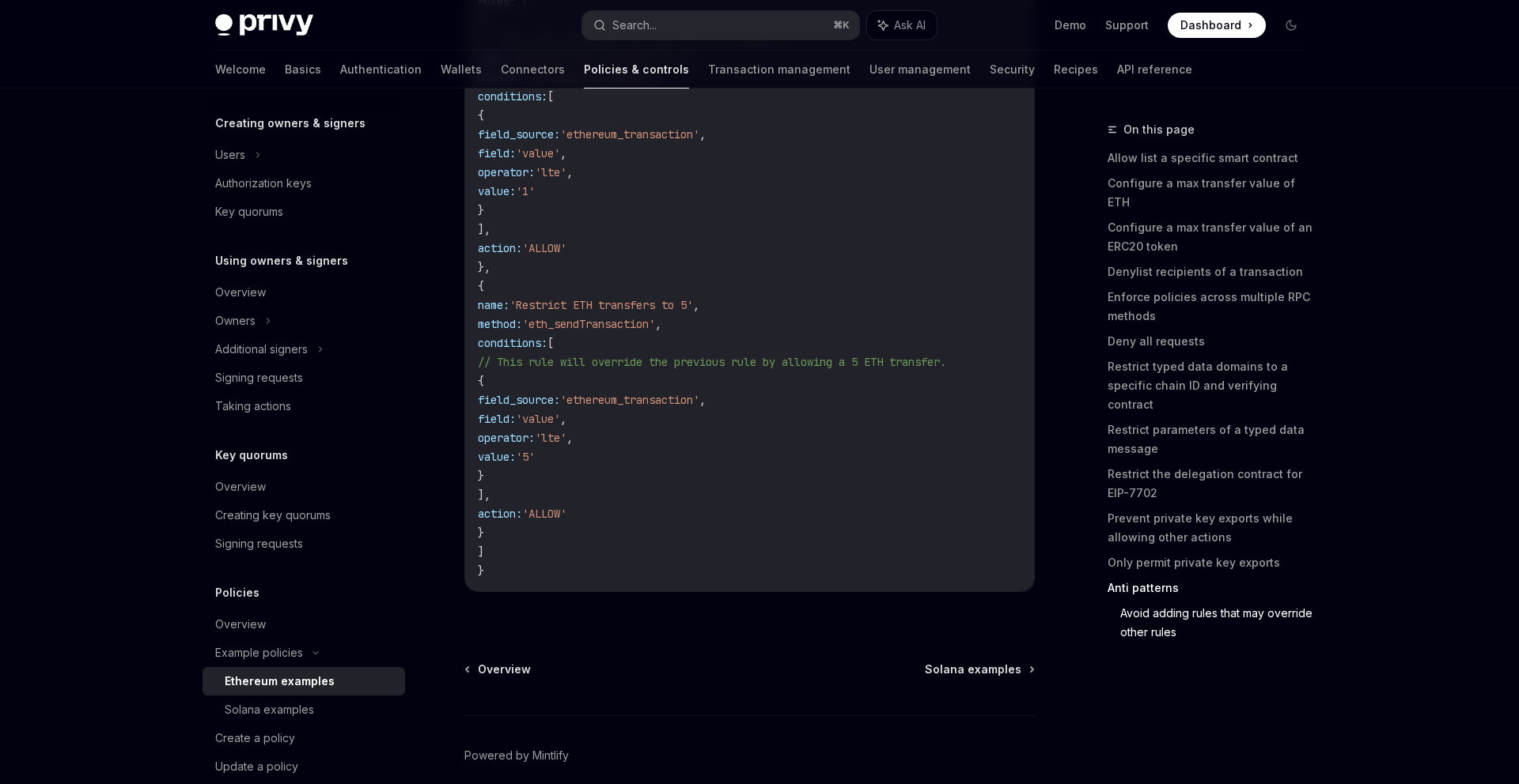
scroll to position [8563, 0]
click at [865, 435] on code "{ version : '1.0' , name : 'Restrict the maximum value of ETH transfers' , chai…" at bounding box center [749, 244] width 543 height 664
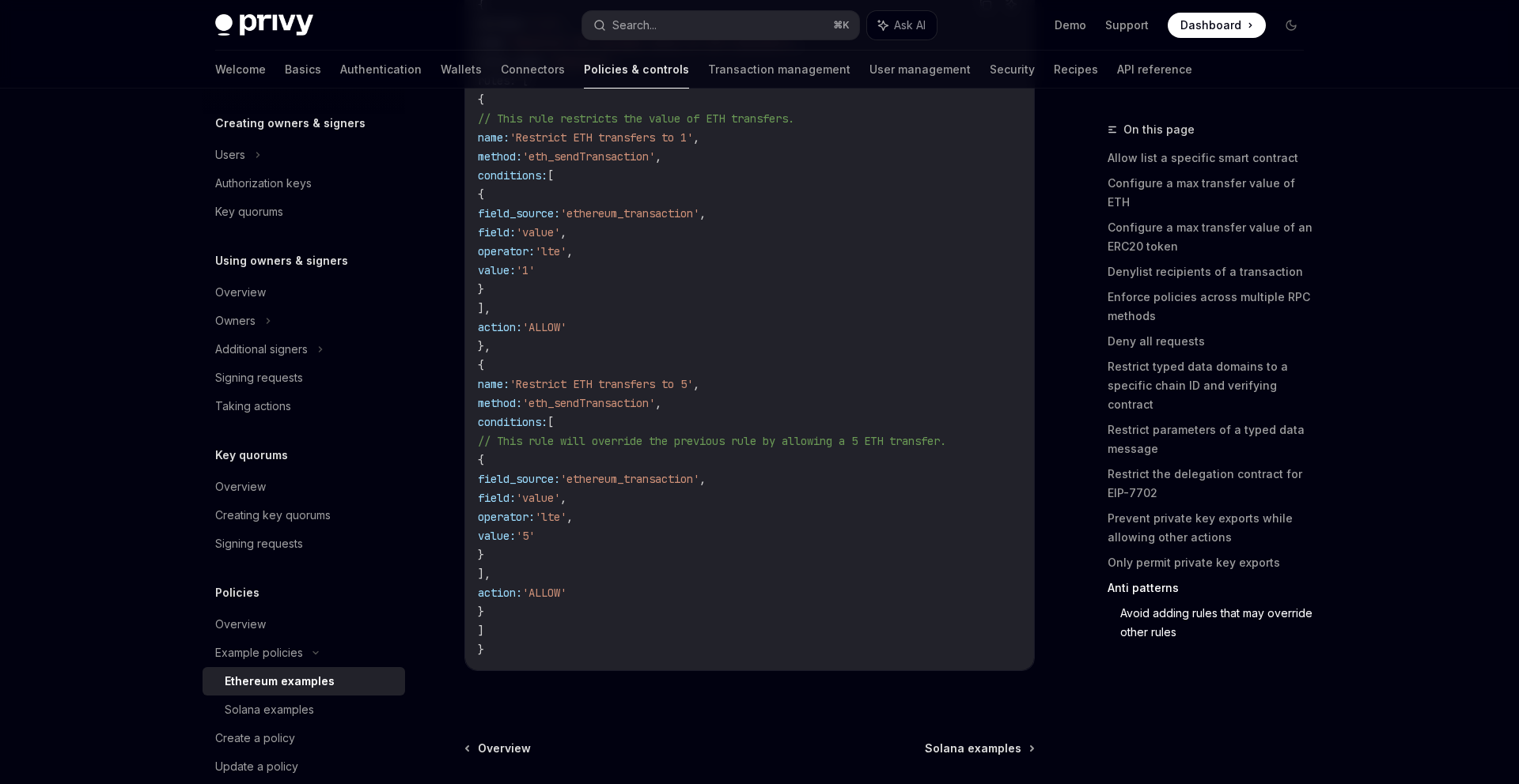
scroll to position [8324, 0]
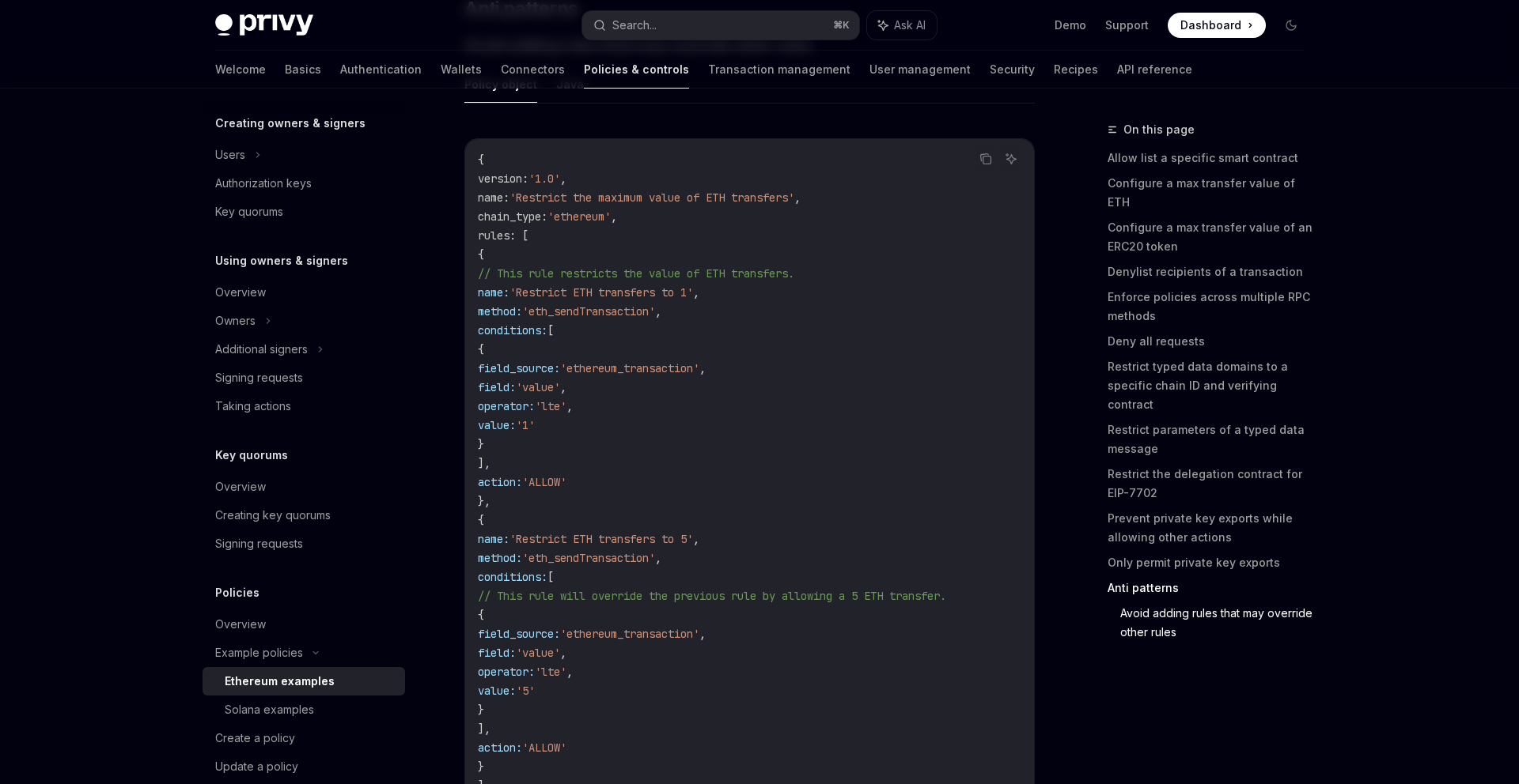
click at [850, 452] on code "{ version : '1.0' , name : 'Restrict the maximum value of ETH transfers' , chai…" at bounding box center [749, 482] width 543 height 664
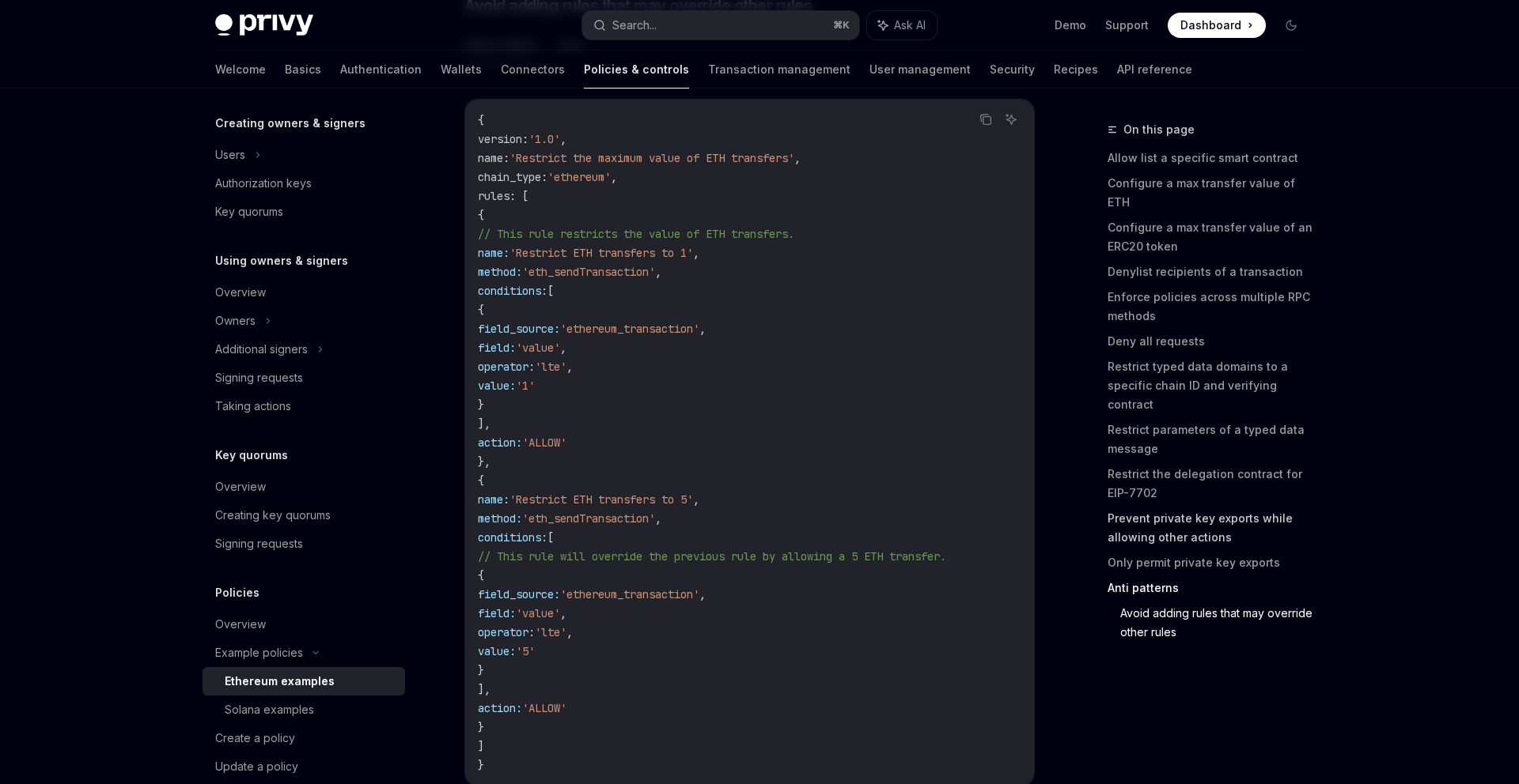
click at [1187, 512] on link "Prevent private key exports while allowing other actions" at bounding box center [1212, 528] width 209 height 45
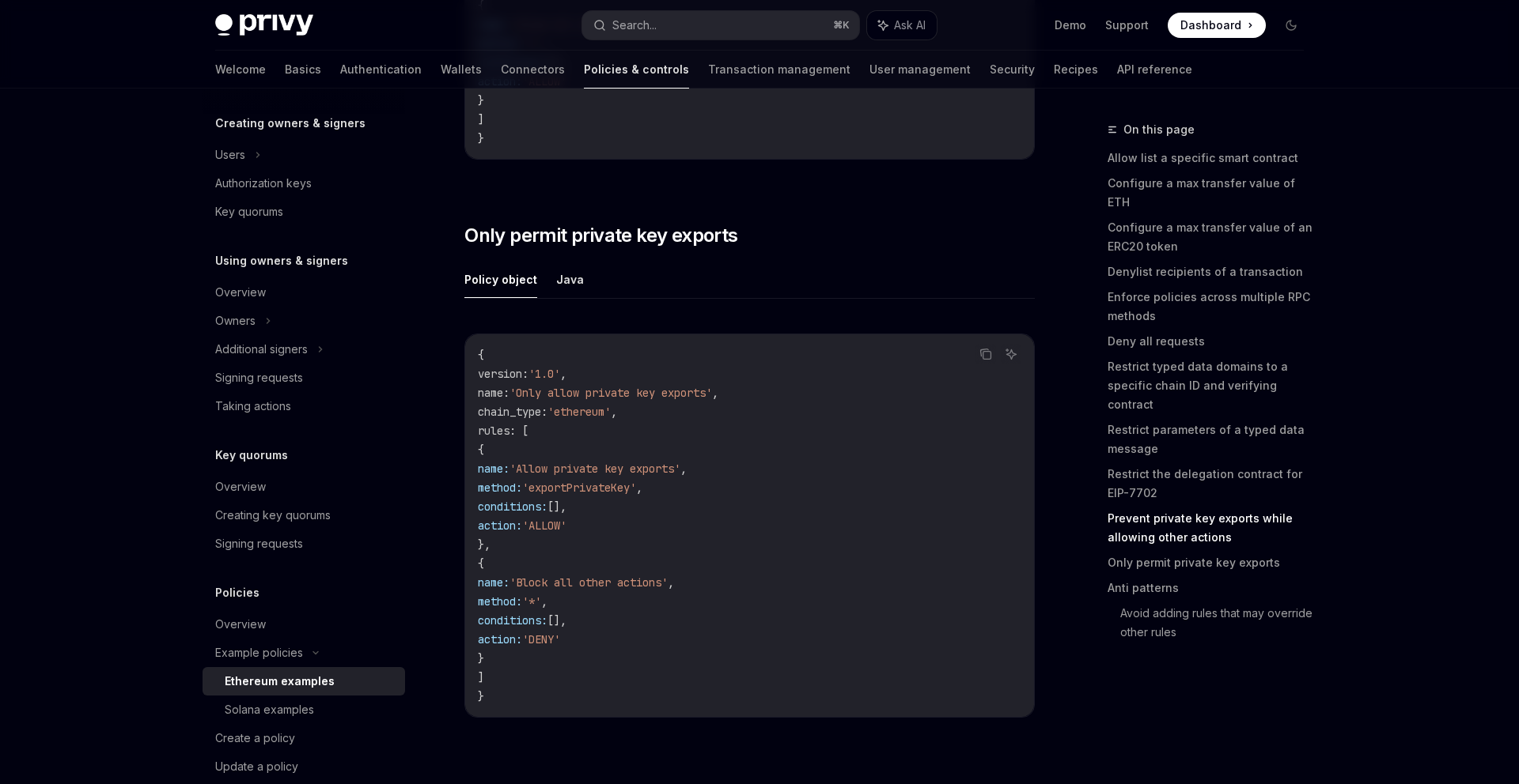
scroll to position [7487, 0]
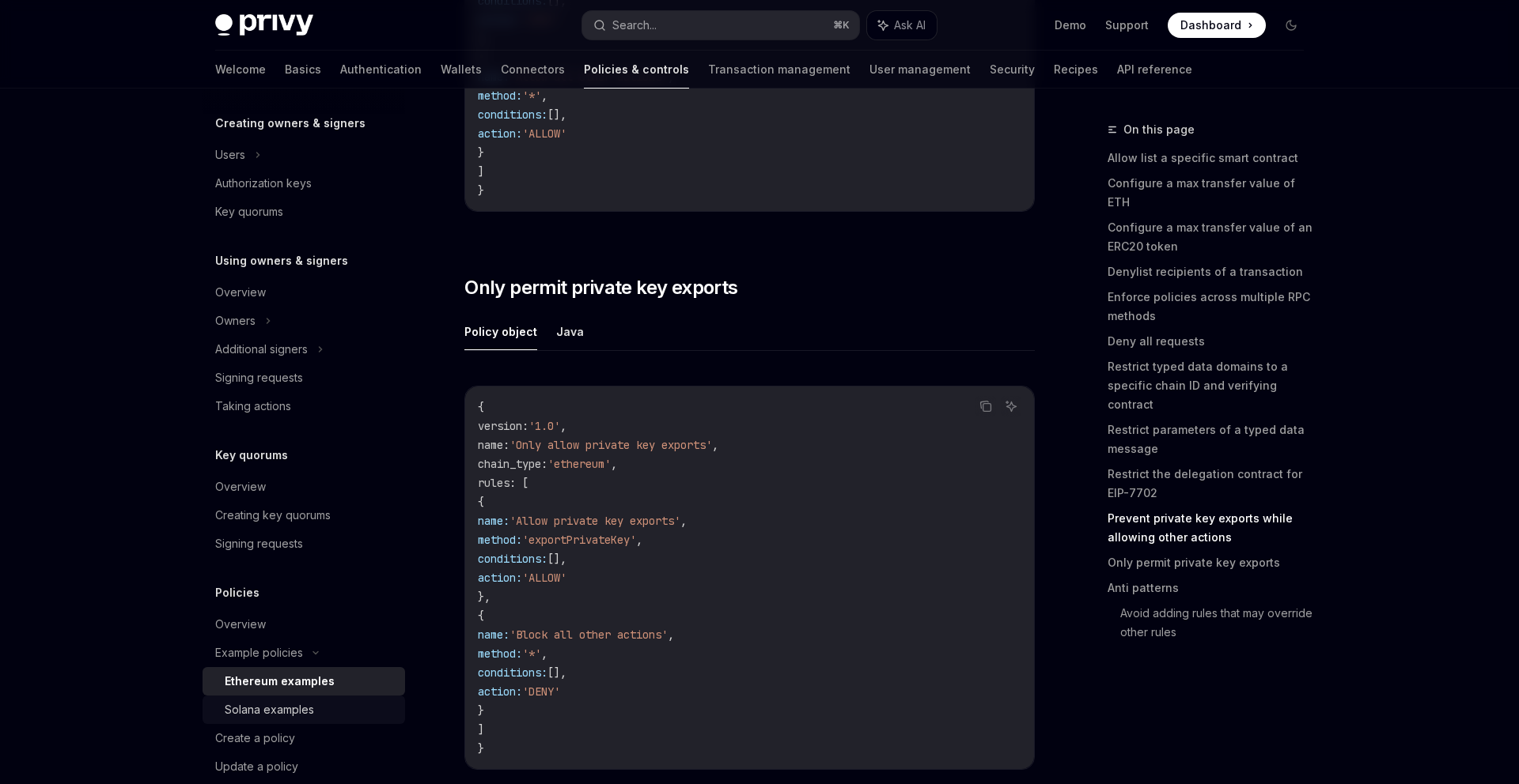
click at [308, 711] on div "Solana examples" at bounding box center [270, 710] width 89 height 19
type textarea "*"
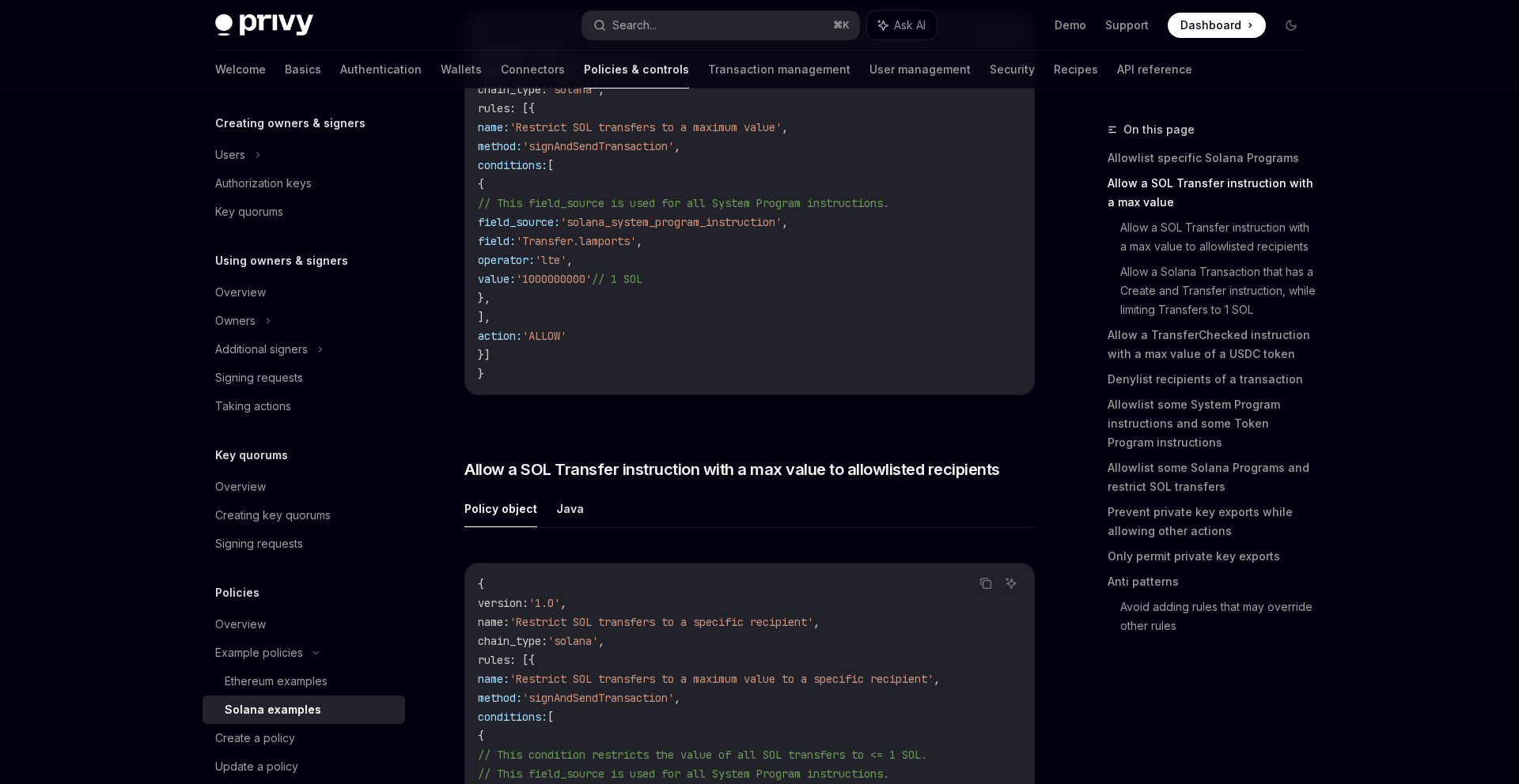
scroll to position [858, 0]
